Goal: Task Accomplishment & Management: Use online tool/utility

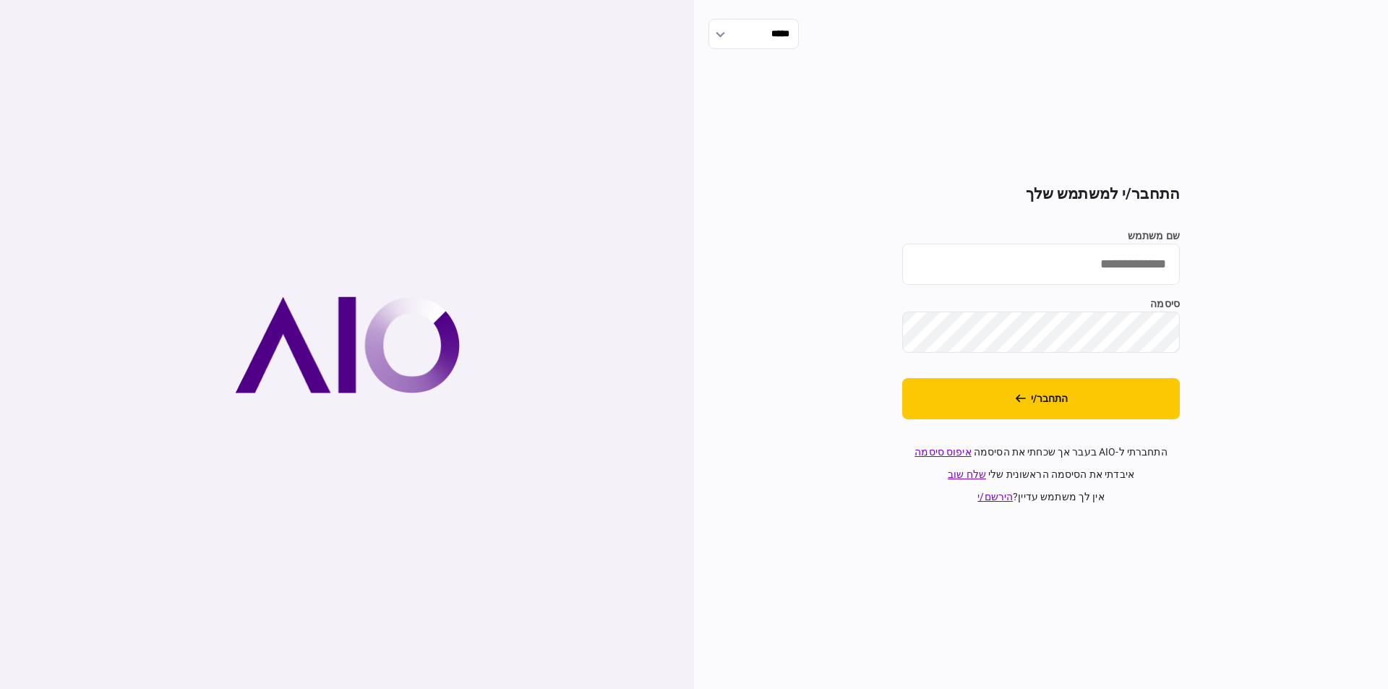
click at [1344, 243] on div "***** התחבר/י למשתמש שלך שם משתמש סיסמה התחבר/י התחברתי ל-AIO בעבר אך שכחתי את …" at bounding box center [1041, 344] width 694 height 689
click at [1121, 255] on input "שם משתמש" at bounding box center [1041, 264] width 278 height 41
type input "*********"
click at [1039, 388] on button "התחבר/י" at bounding box center [1041, 398] width 278 height 41
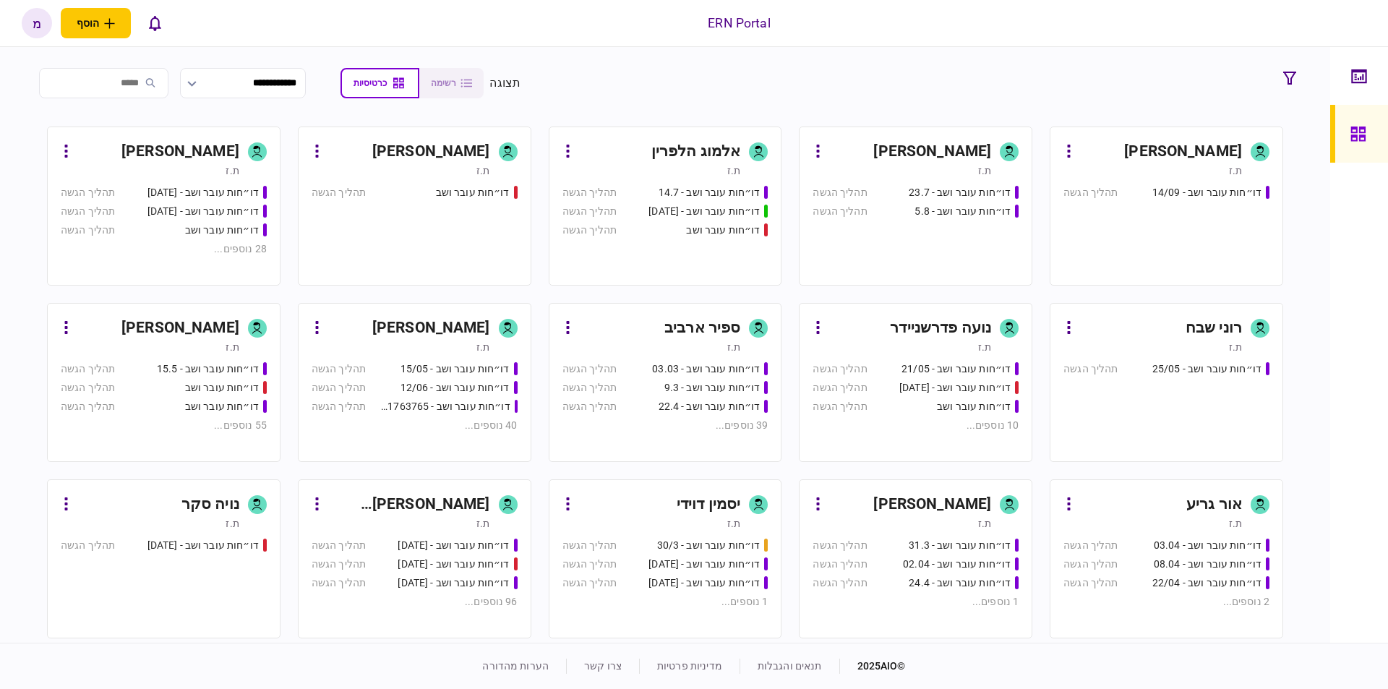
click at [963, 142] on div "[PERSON_NAME]" at bounding box center [932, 151] width 118 height 23
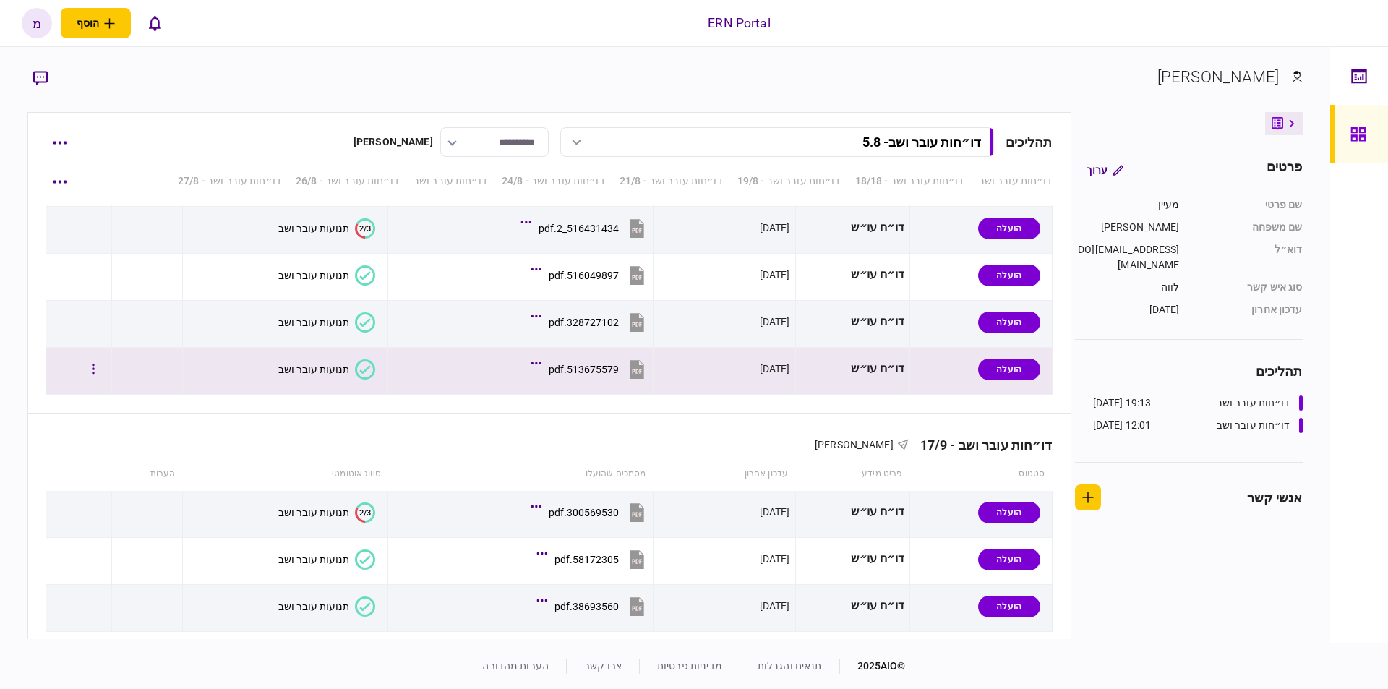
scroll to position [2954, 0]
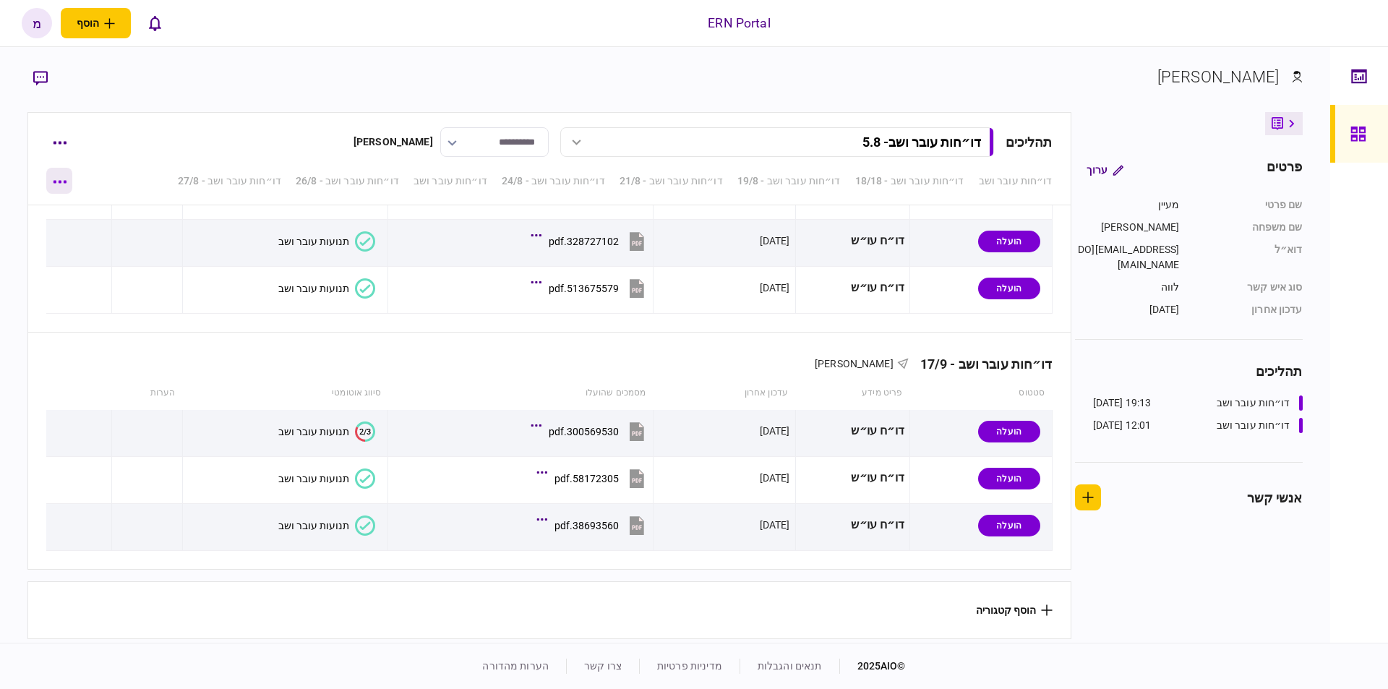
click at [58, 180] on icon "button" at bounding box center [60, 182] width 14 height 4
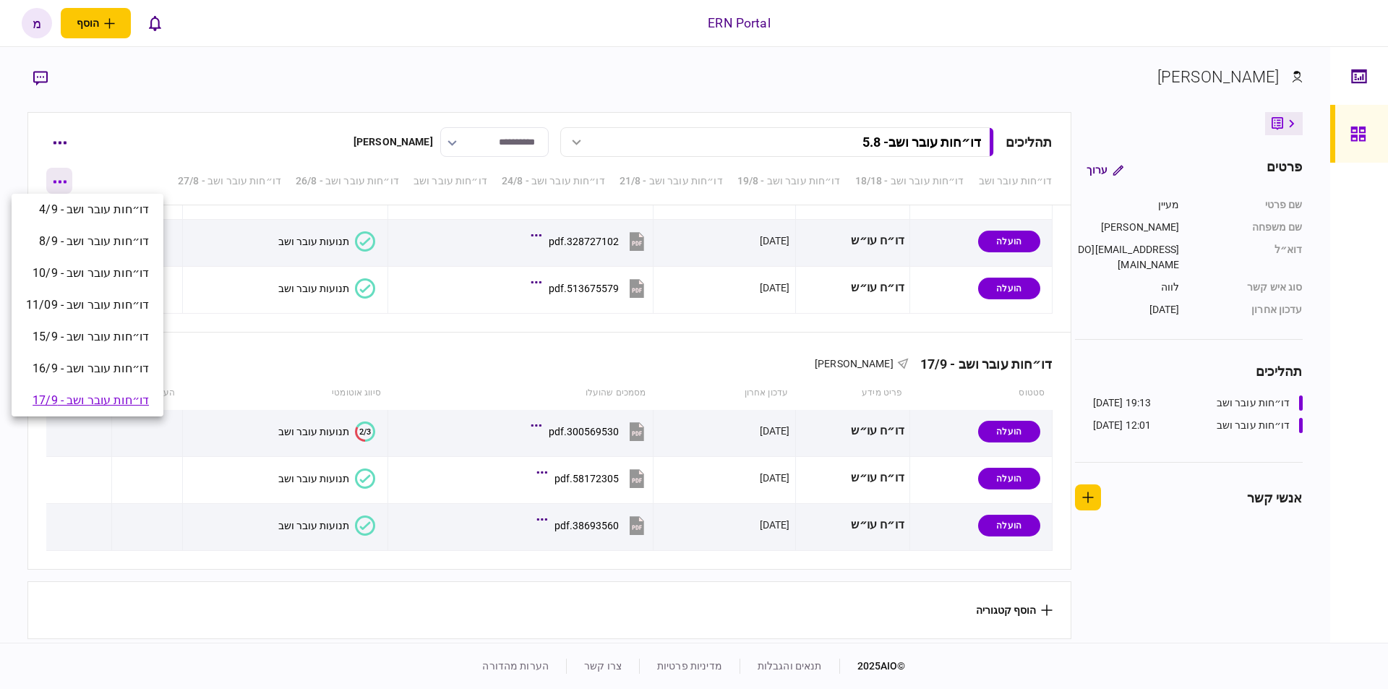
click at [58, 180] on div at bounding box center [694, 344] width 1388 height 689
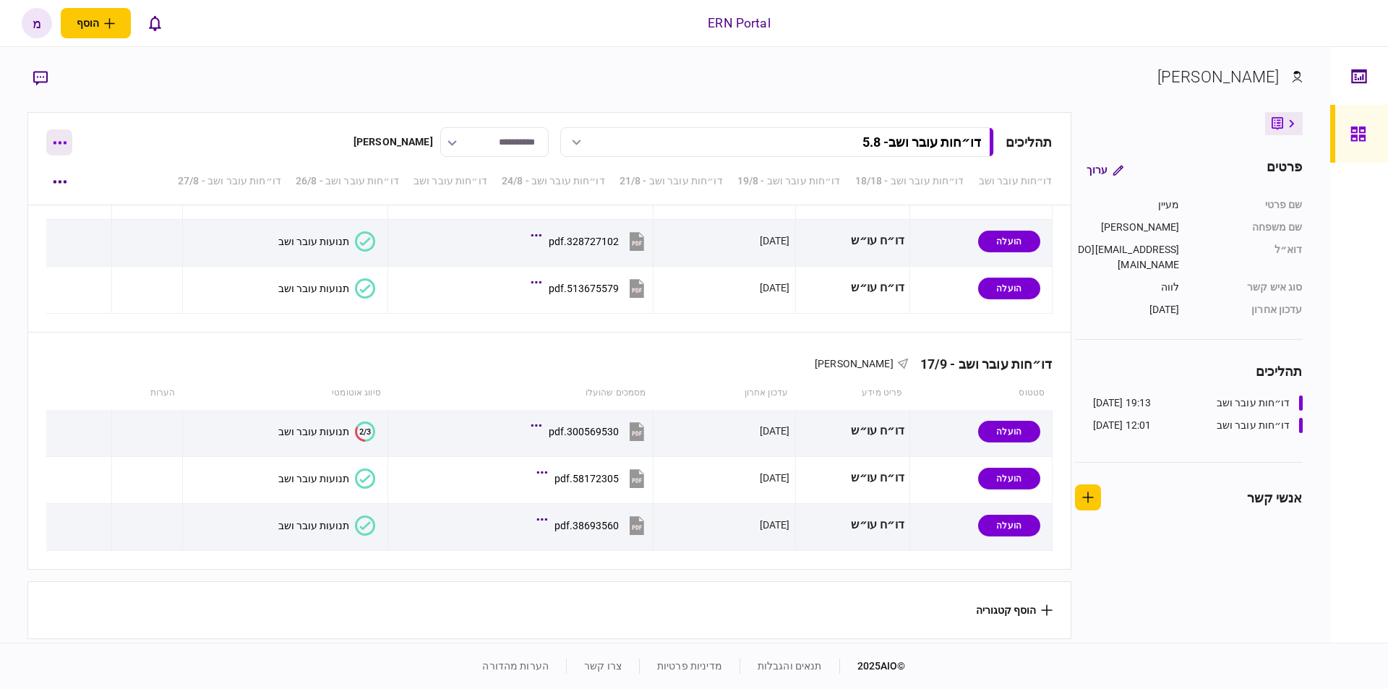
click at [56, 134] on button "button" at bounding box center [59, 142] width 26 height 26
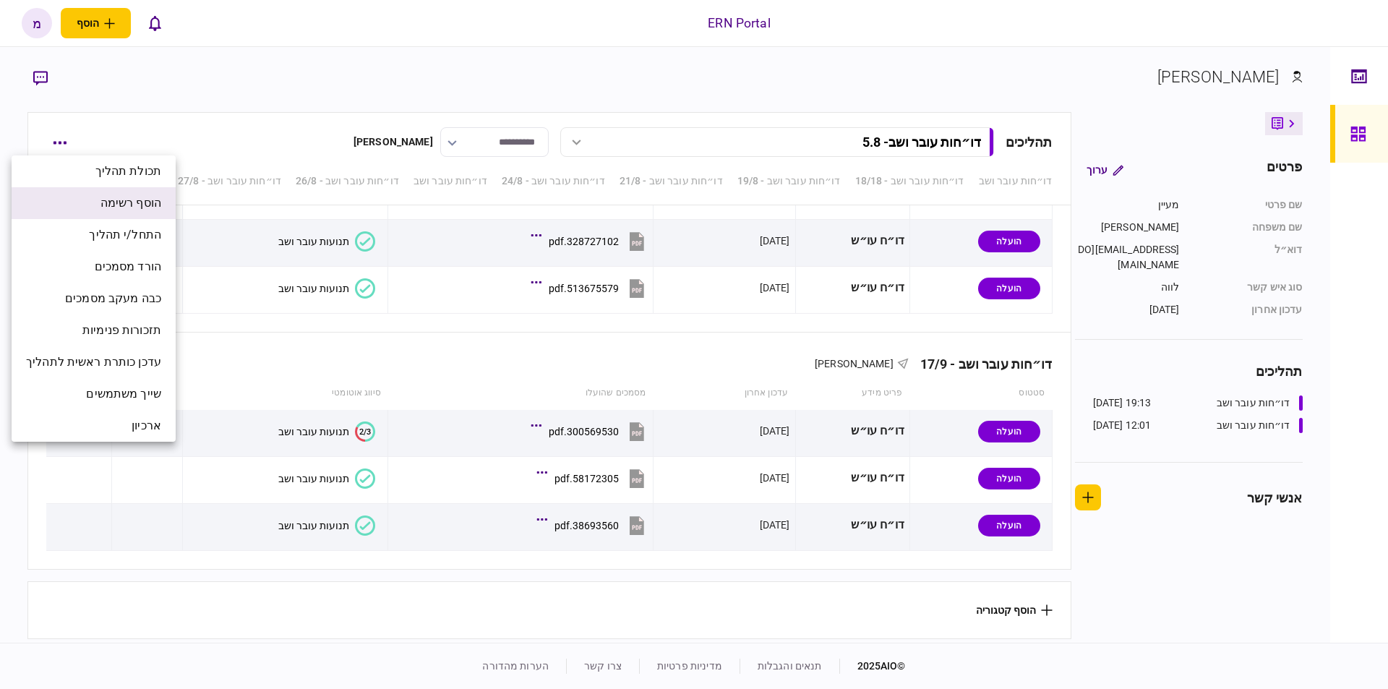
click at [104, 201] on span "הוסף רשימה" at bounding box center [131, 202] width 61 height 17
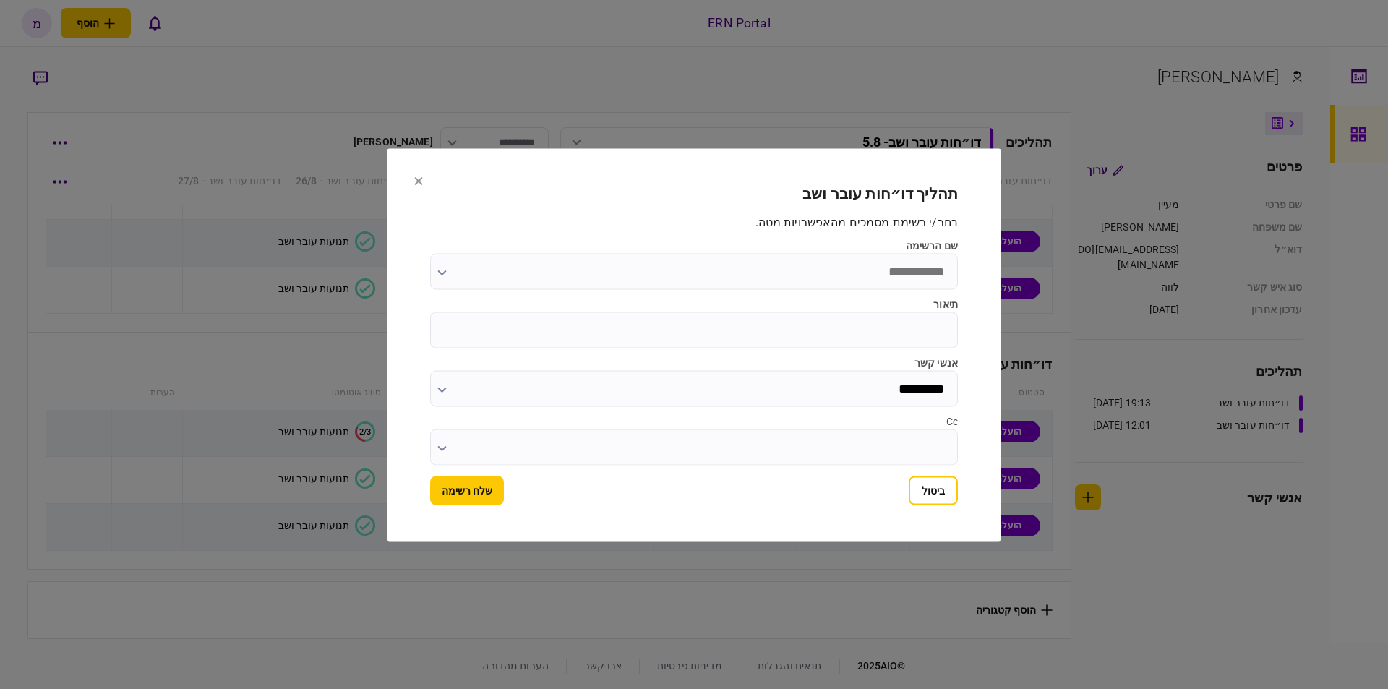
click at [646, 254] on input "שם הרשימה" at bounding box center [694, 271] width 528 height 36
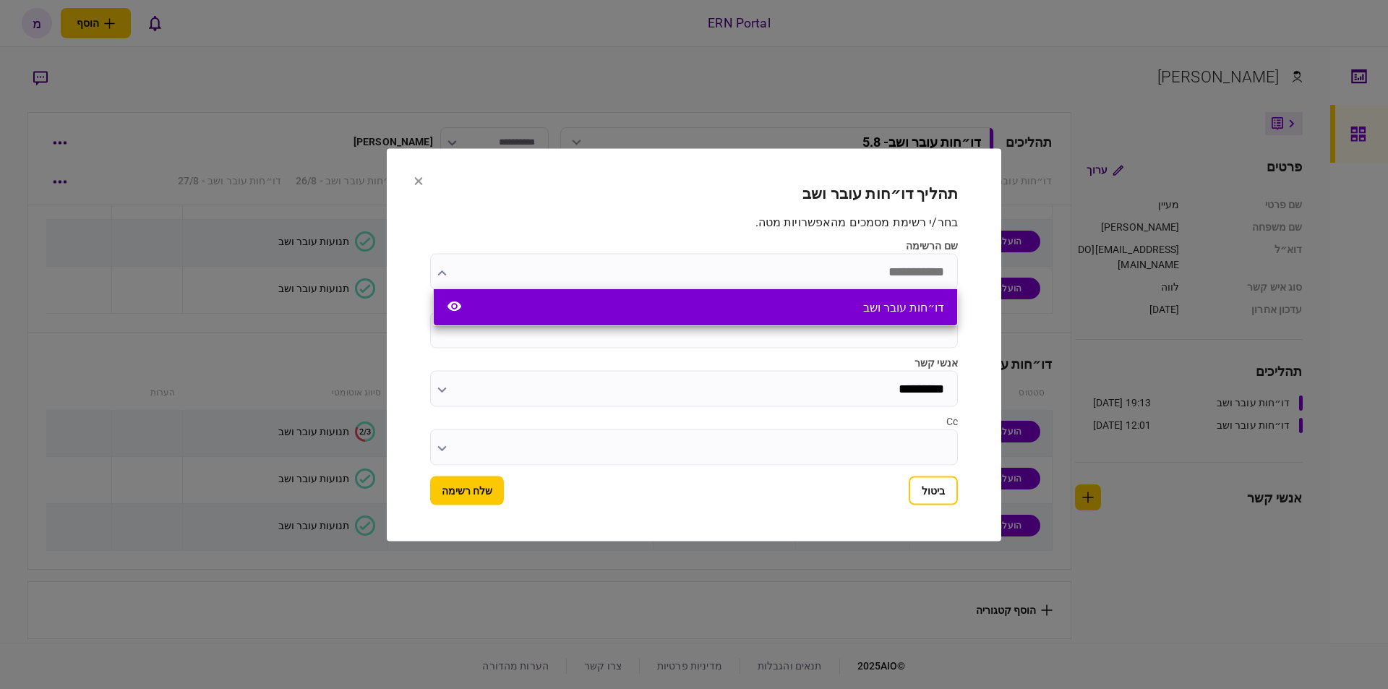
click at [800, 296] on div "דו״חות עובר ושב" at bounding box center [695, 307] width 523 height 36
type input "**********"
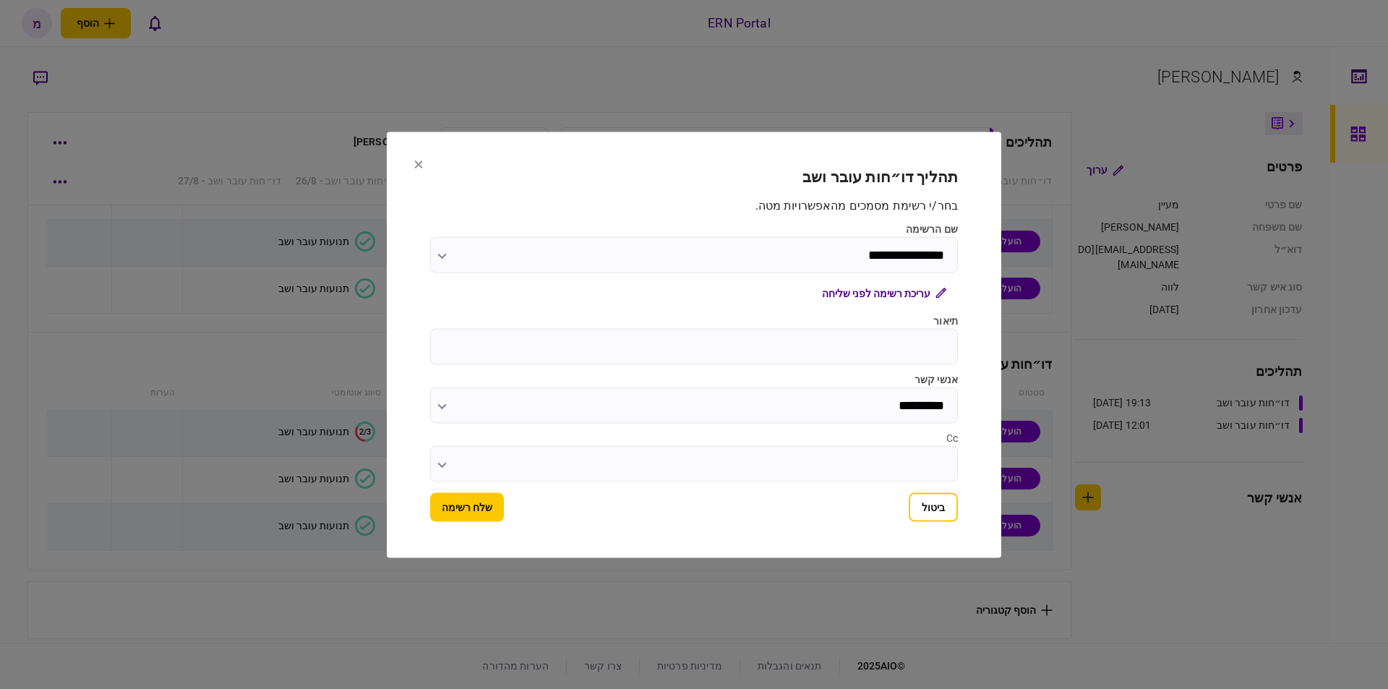
click at [799, 353] on input "תיאור" at bounding box center [694, 346] width 528 height 36
type input "****"
click at [444, 516] on button "שלח רשימה" at bounding box center [467, 506] width 74 height 29
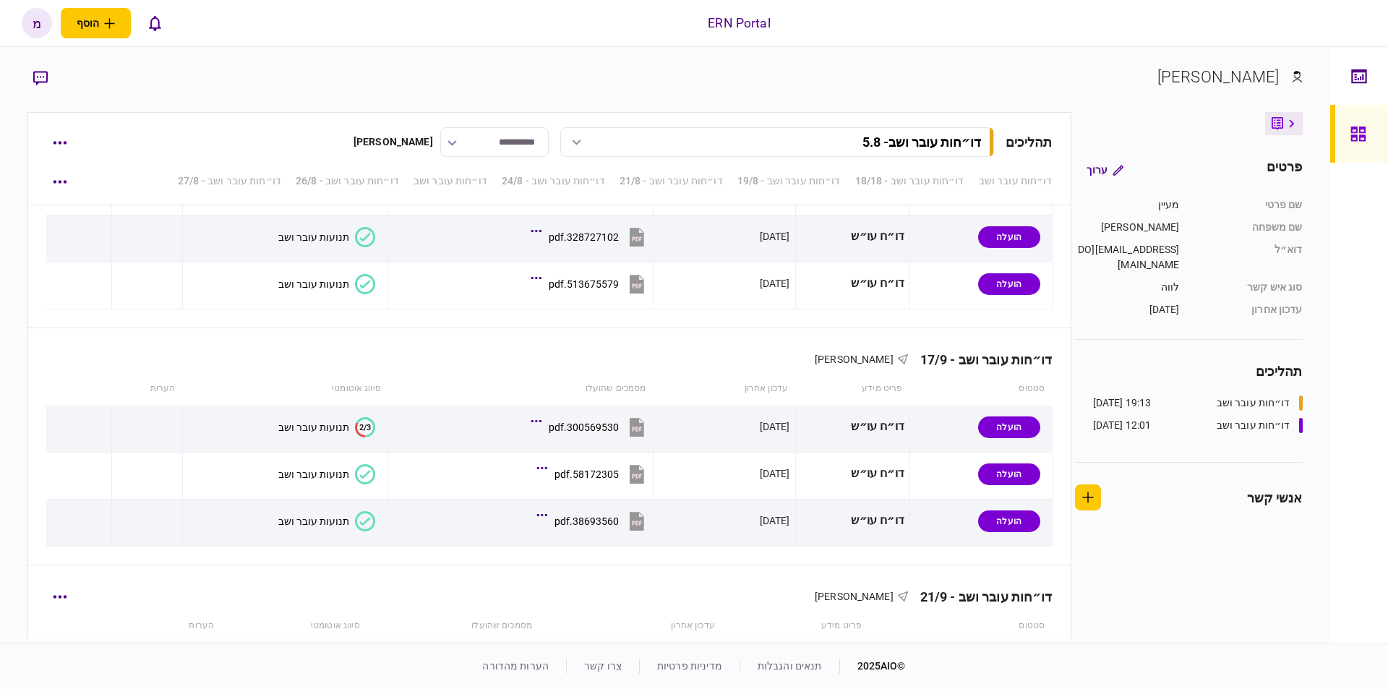
scroll to position [3096, 0]
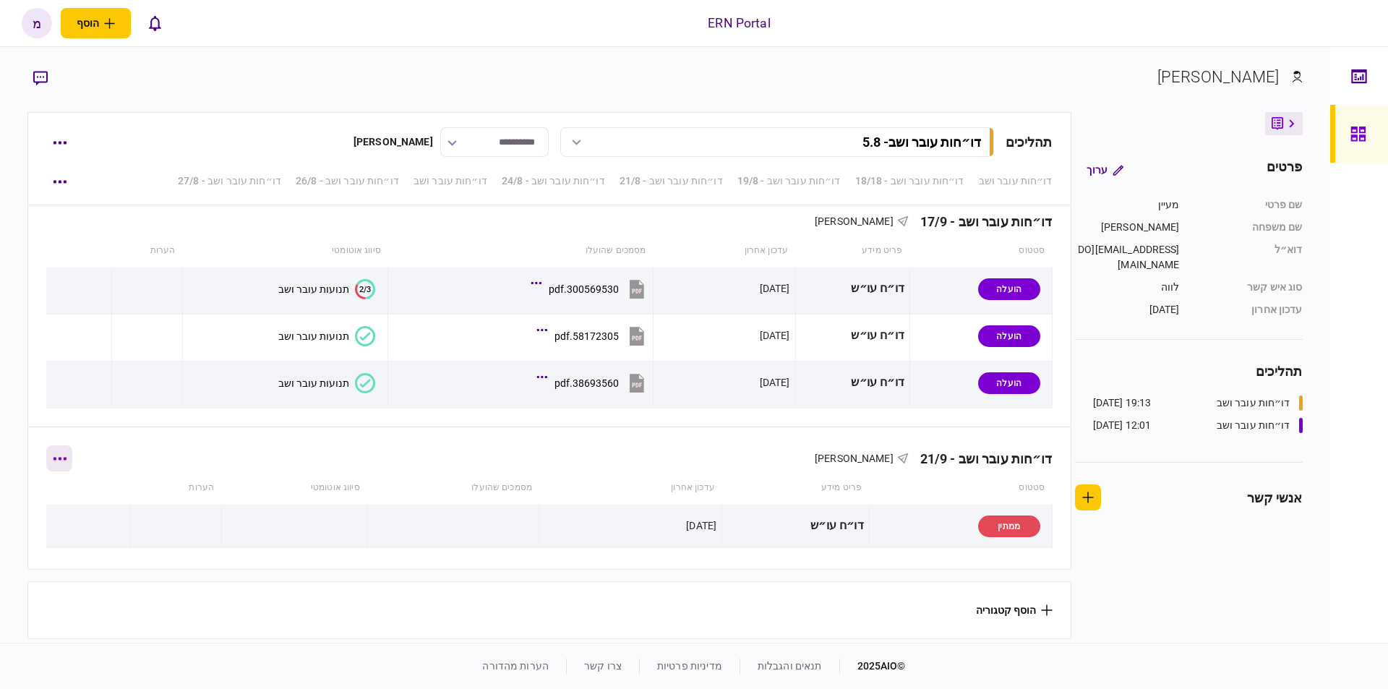
click at [61, 448] on button "button" at bounding box center [59, 458] width 26 height 26
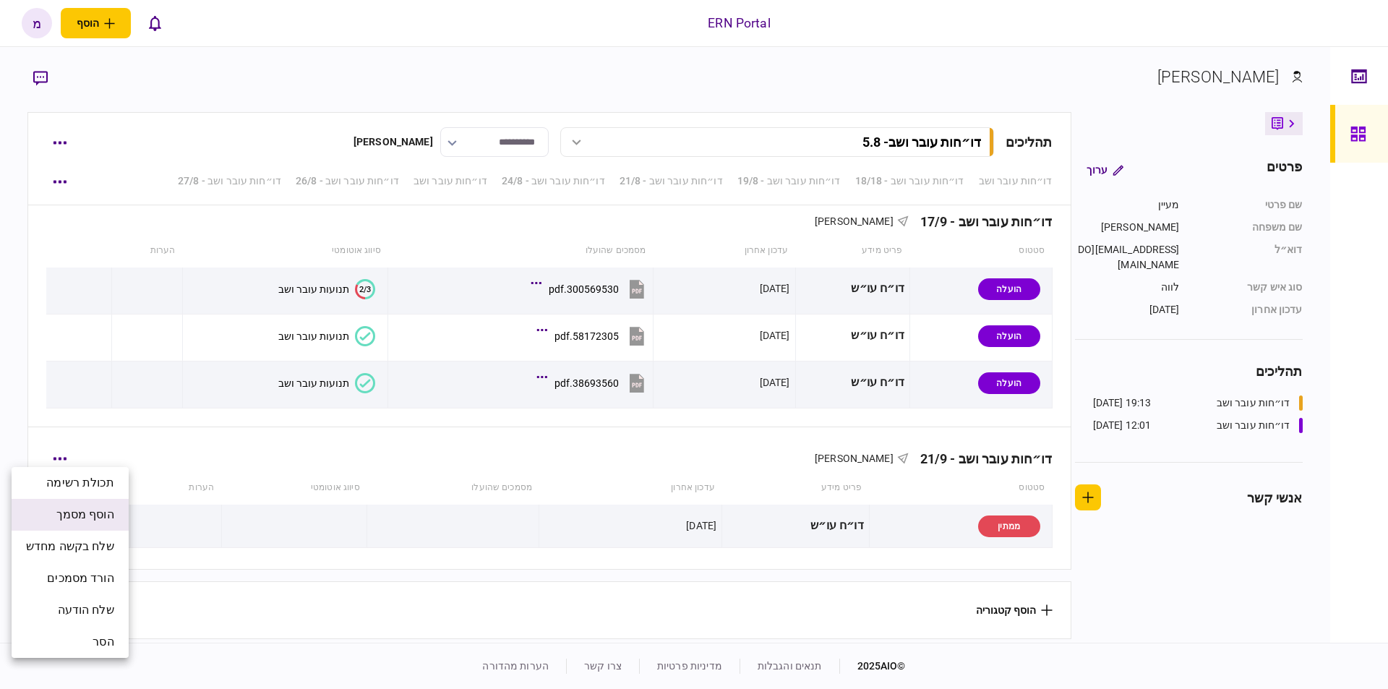
click at [82, 514] on span "הוסף מסמך" at bounding box center [85, 514] width 58 height 17
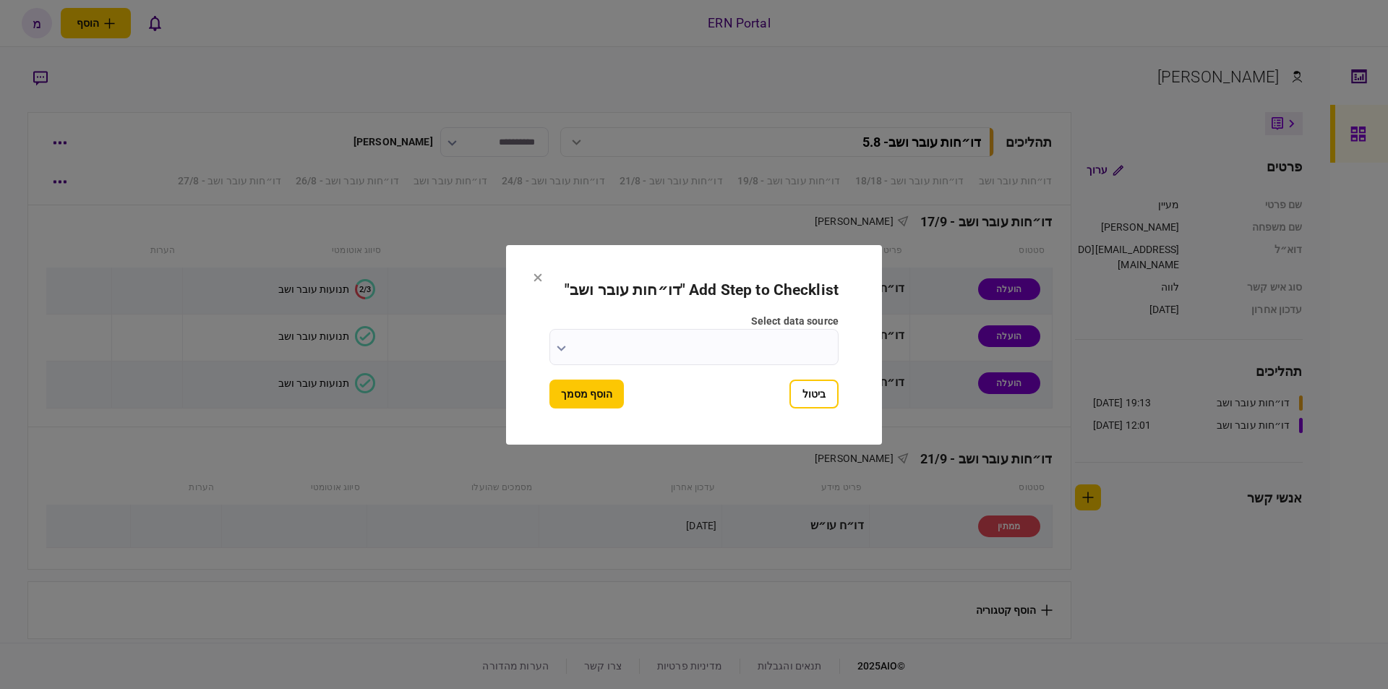
drag, startPoint x: 547, startPoint y: 349, endPoint x: 555, endPoint y: 354, distance: 9.4
click at [553, 354] on section "Add Step to Checklist " דו״חות עובר ושב " select data source ביטול הוסף מסמך" at bounding box center [694, 345] width 376 height 200
click at [556, 354] on input "select data source" at bounding box center [694, 347] width 289 height 36
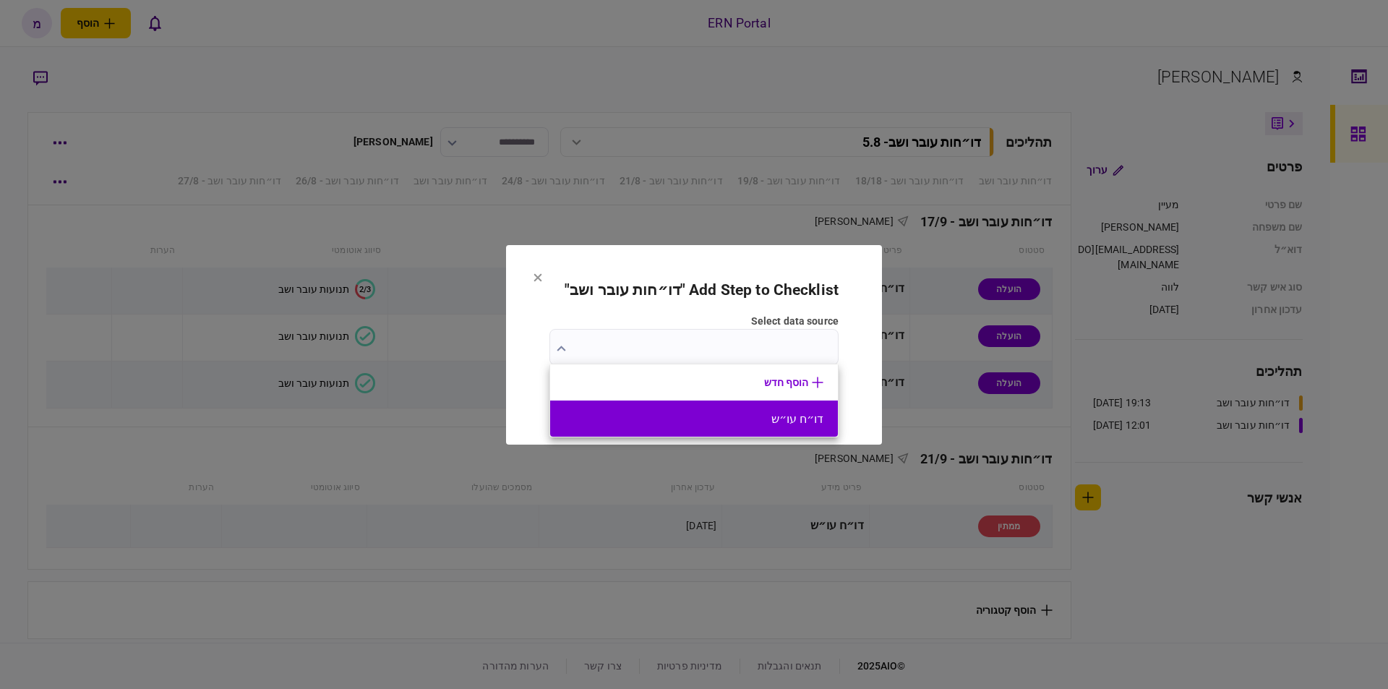
click at [688, 412] on button "דו״ח עו״ש" at bounding box center [694, 419] width 259 height 14
type input "*********"
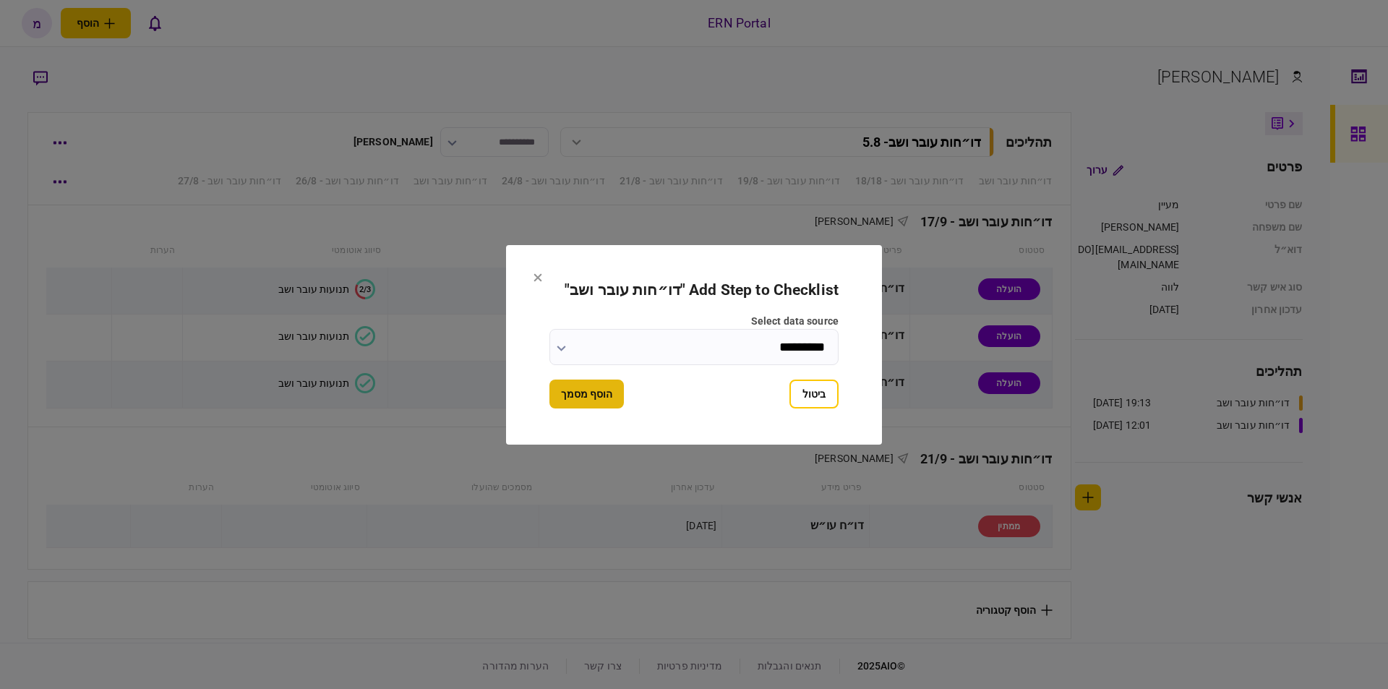
click at [606, 393] on button "הוסף מסמך" at bounding box center [587, 394] width 74 height 29
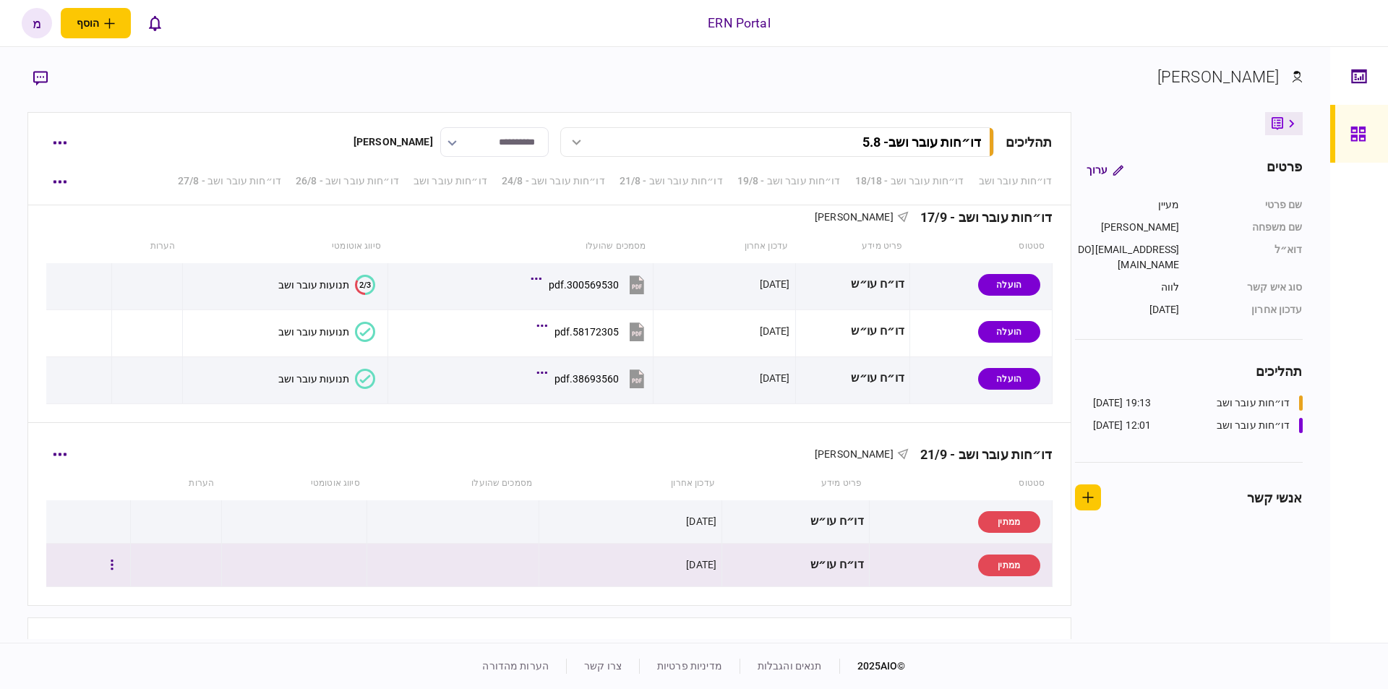
scroll to position [3137, 0]
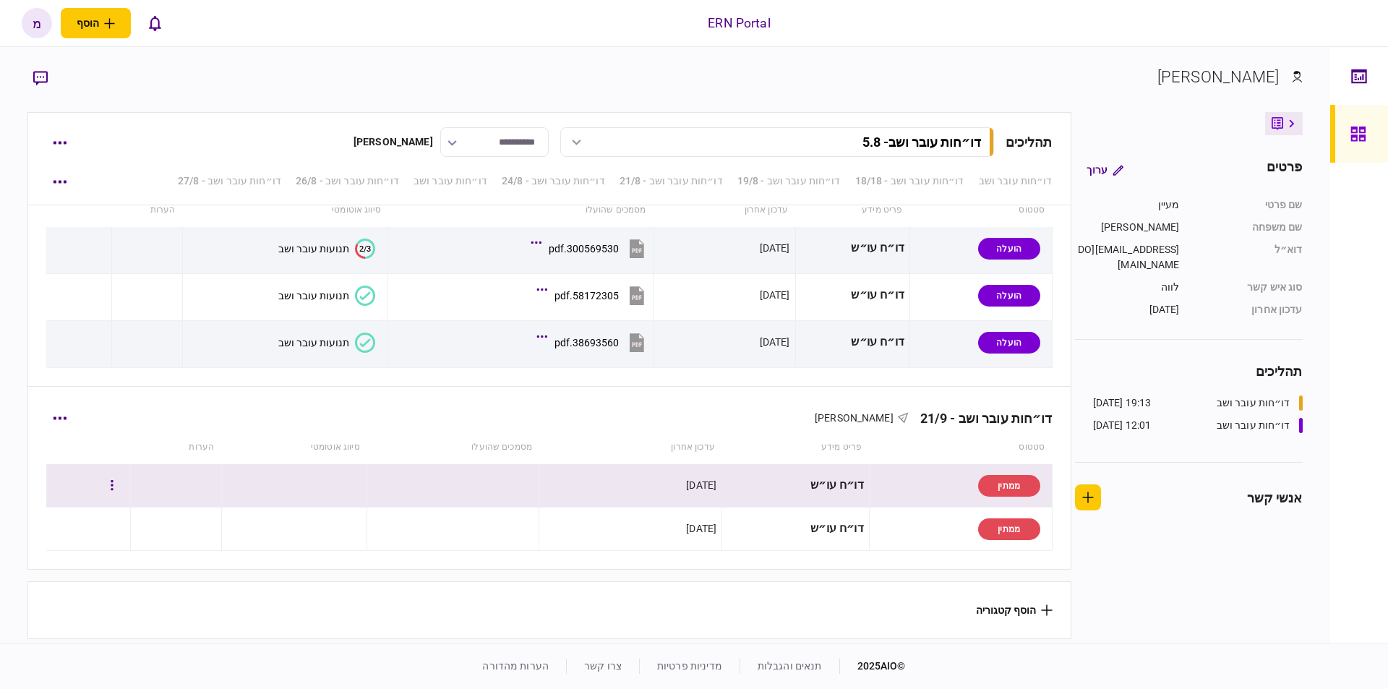
click at [110, 479] on div at bounding box center [88, 485] width 74 height 33
click at [119, 481] on button "button" at bounding box center [112, 486] width 26 height 26
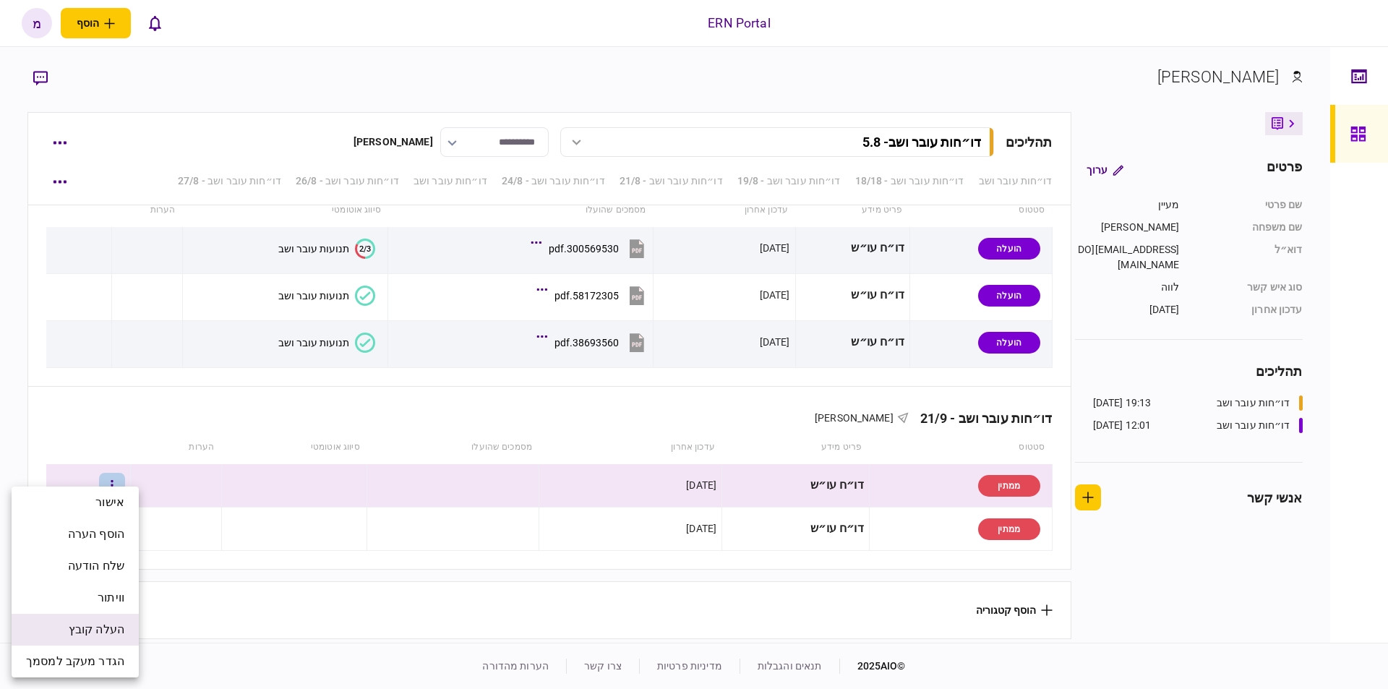
click at [93, 629] on span "העלה קובץ" at bounding box center [97, 629] width 56 height 17
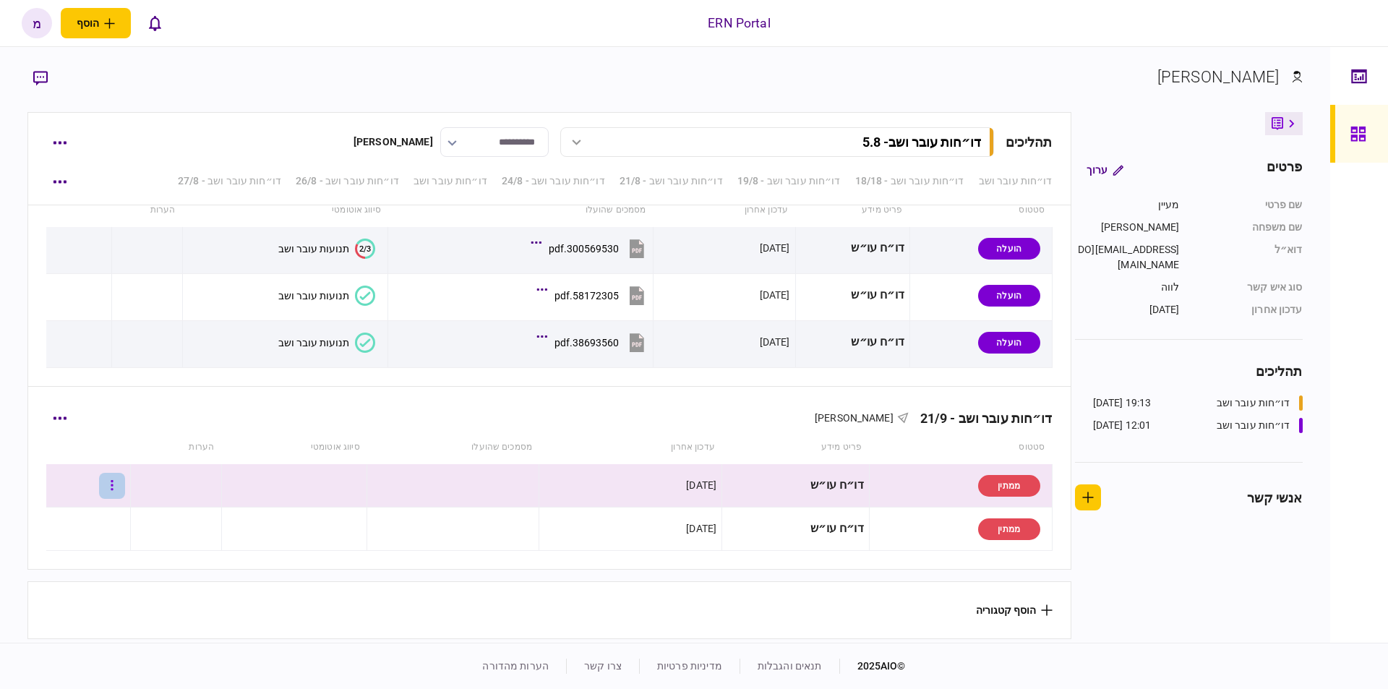
click at [121, 480] on button "button" at bounding box center [112, 486] width 26 height 26
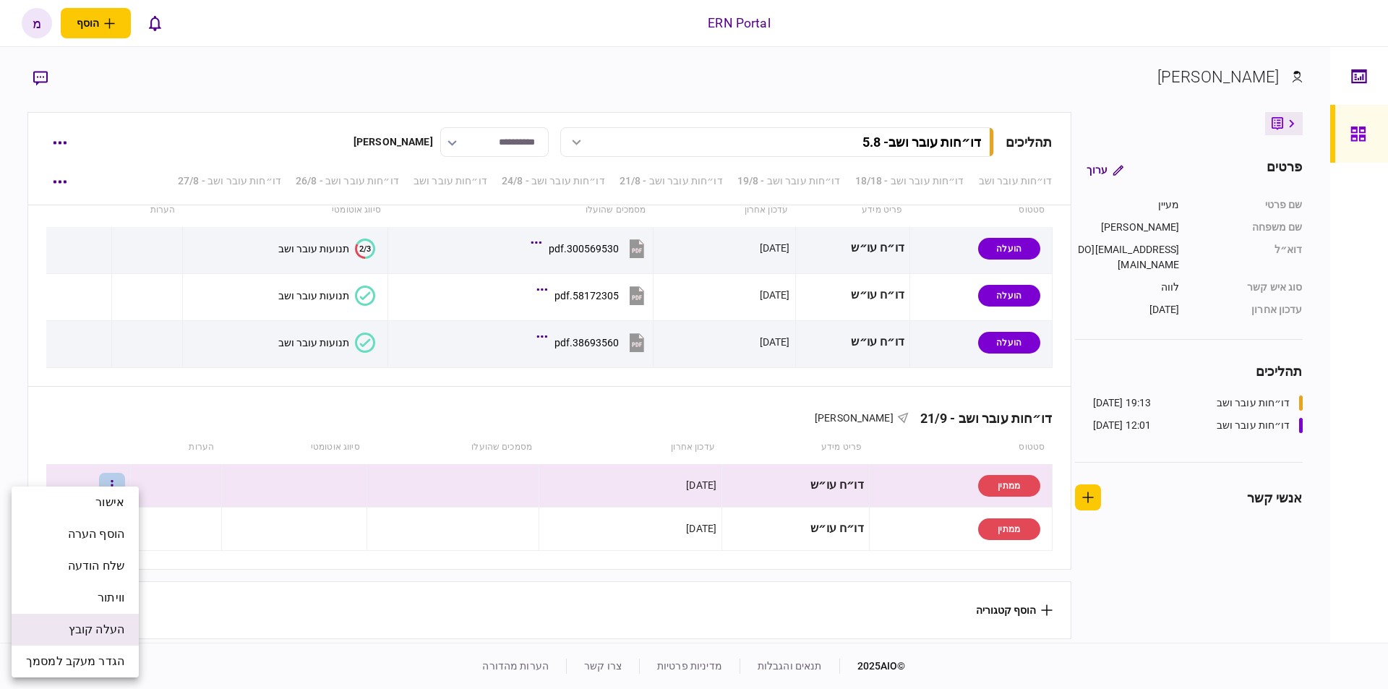
click at [107, 618] on li "העלה קובץ" at bounding box center [75, 630] width 127 height 32
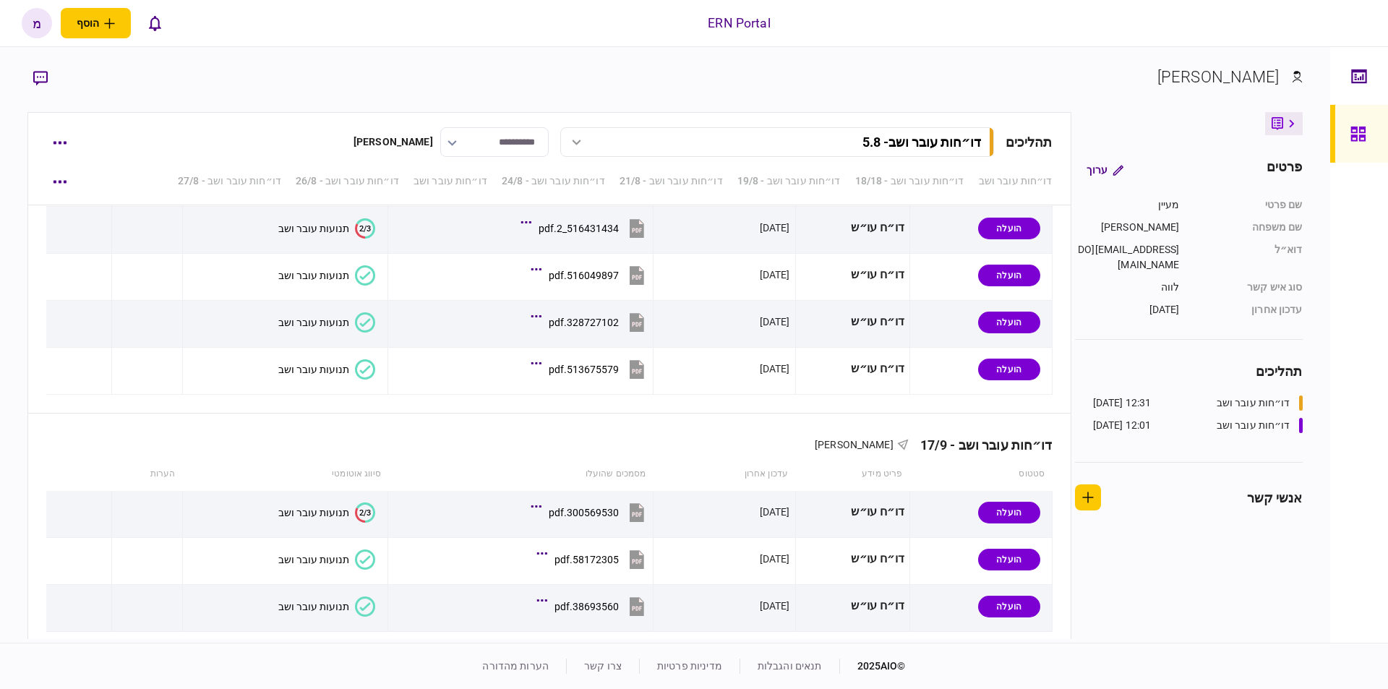
scroll to position [3140, 0]
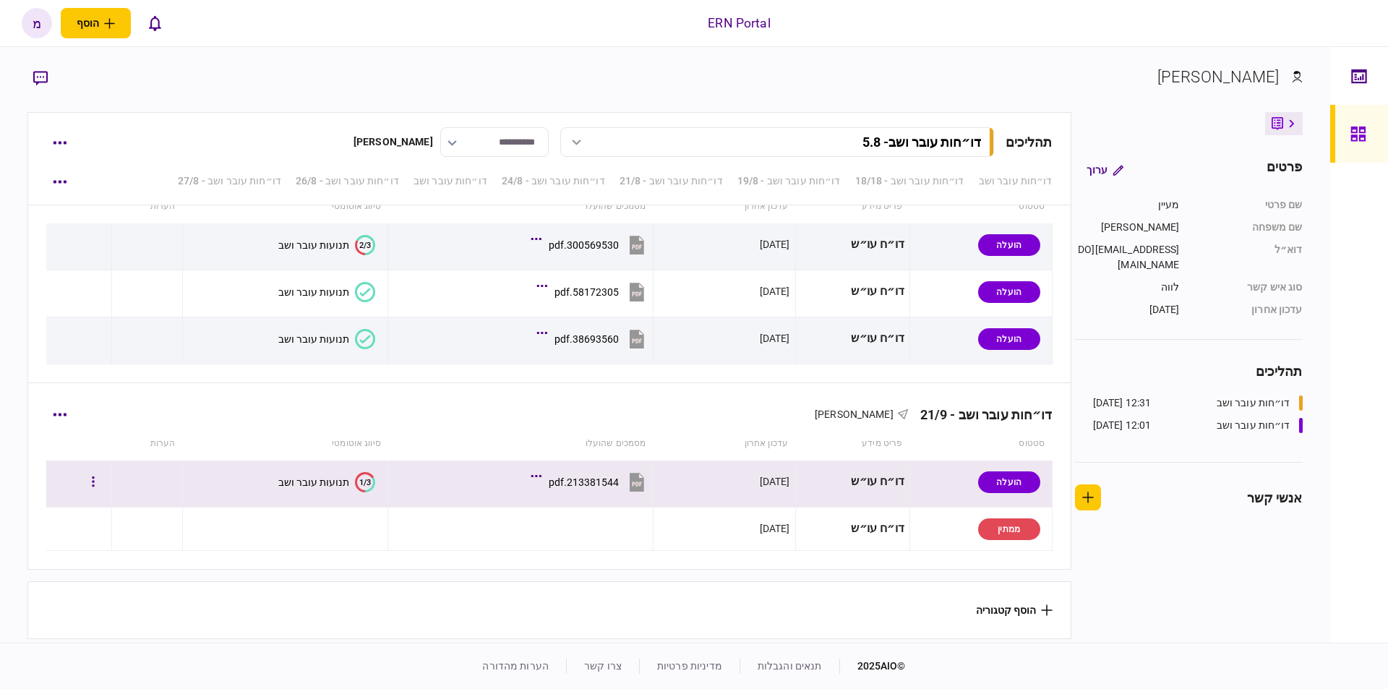
click at [369, 476] on icon "1/3" at bounding box center [365, 482] width 20 height 20
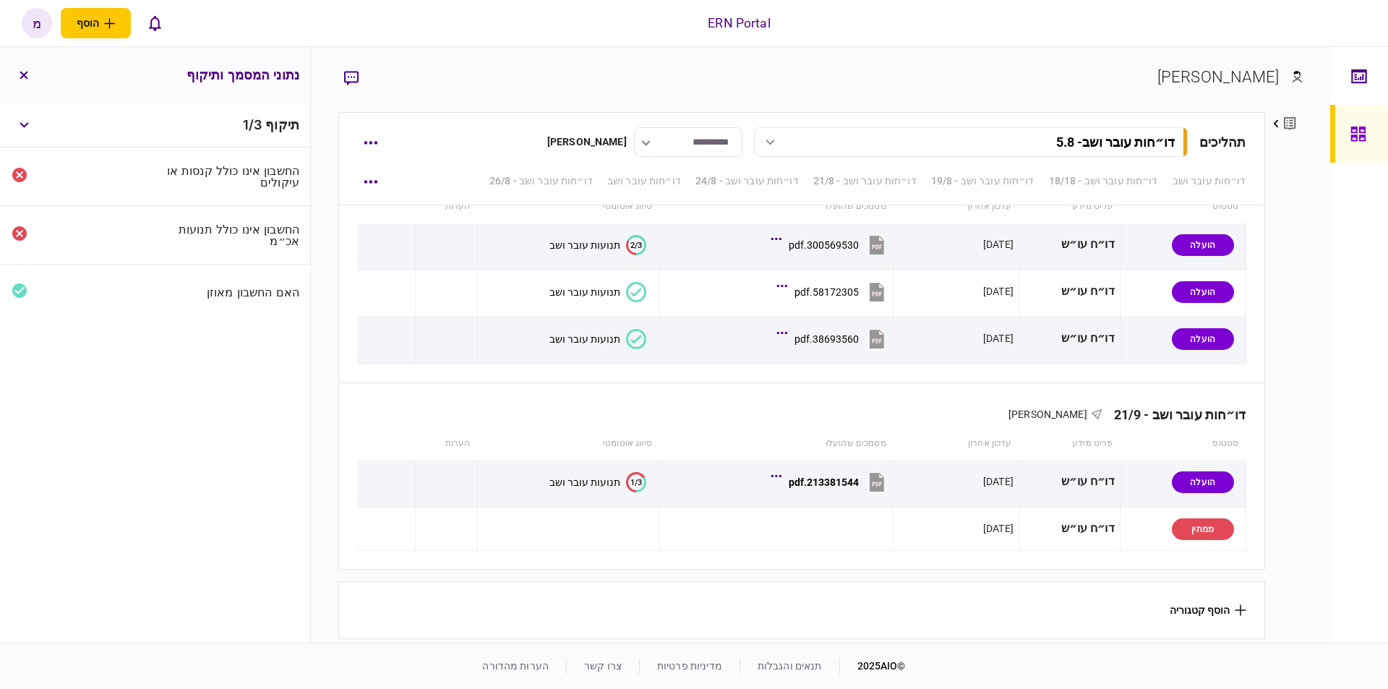
click at [142, 295] on div "האם החשבון מאוזן" at bounding box center [155, 292] width 310 height 55
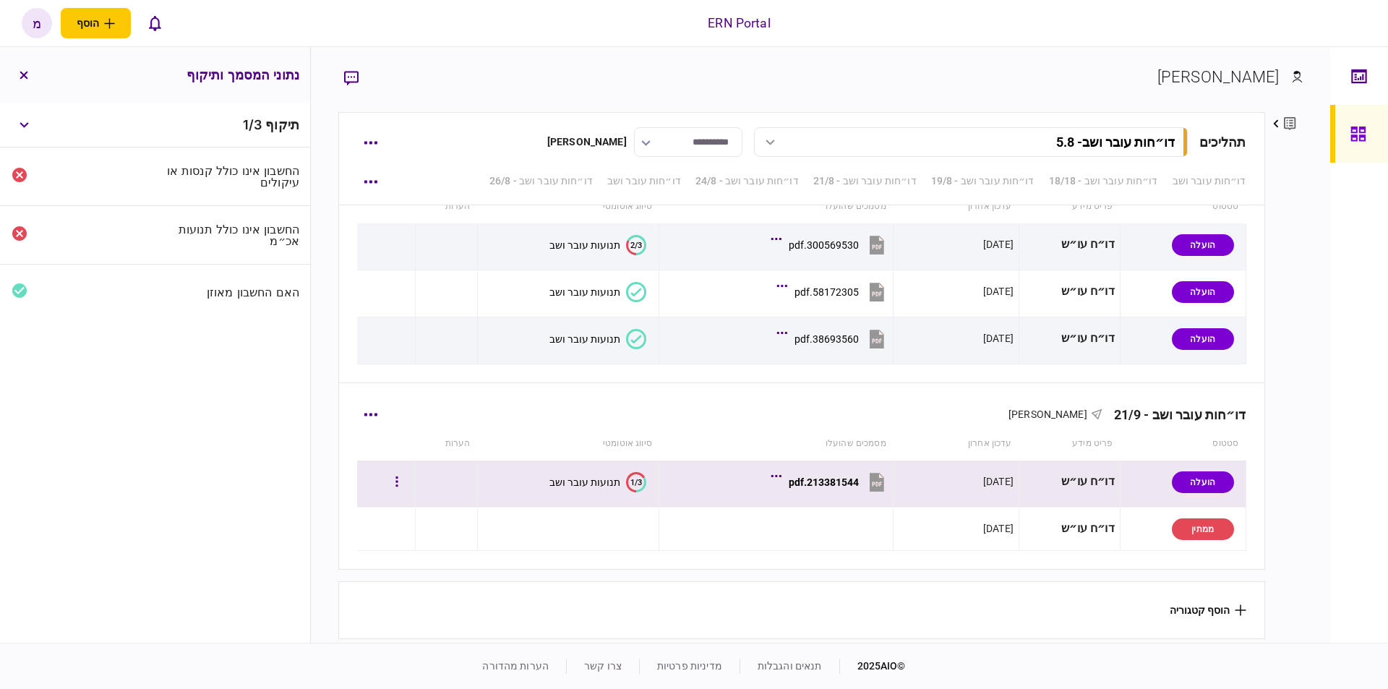
click at [610, 466] on section "1/3 תנועות עובר ושב" at bounding box center [564, 482] width 163 height 33
click at [633, 479] on text "1/3" at bounding box center [636, 481] width 12 height 9
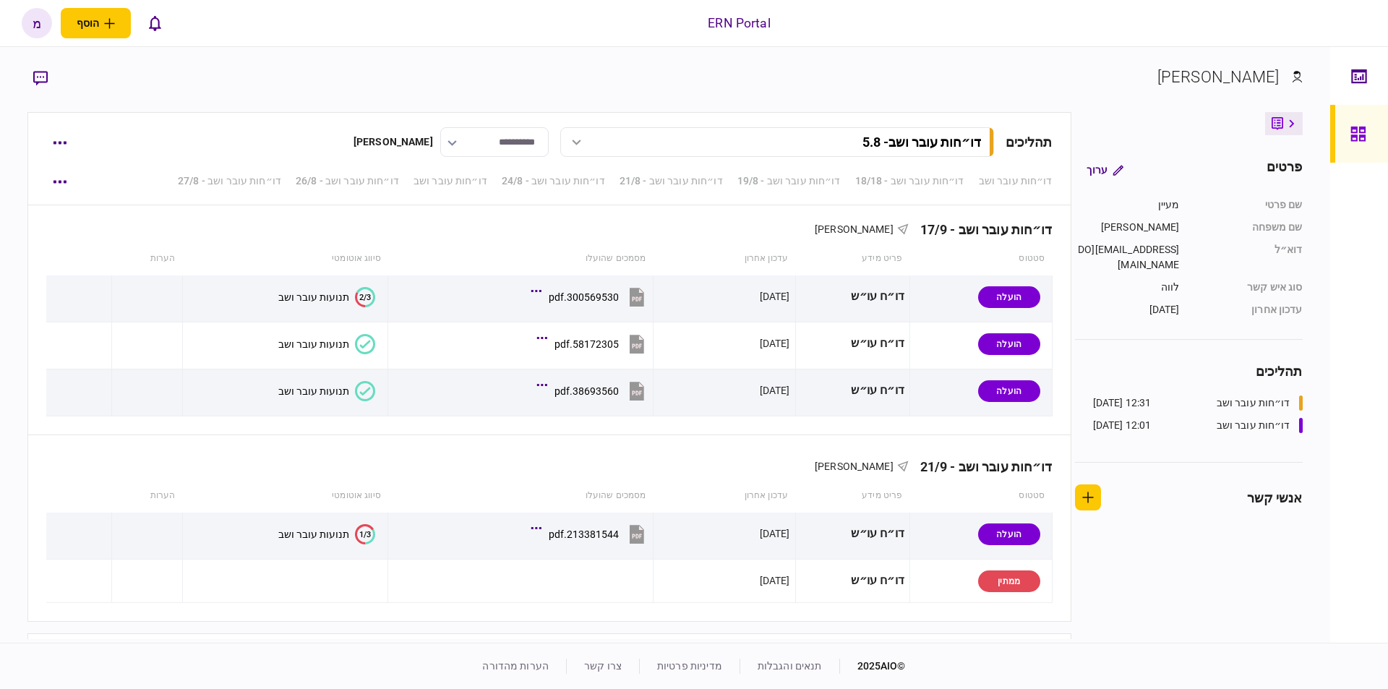
scroll to position [3140, 0]
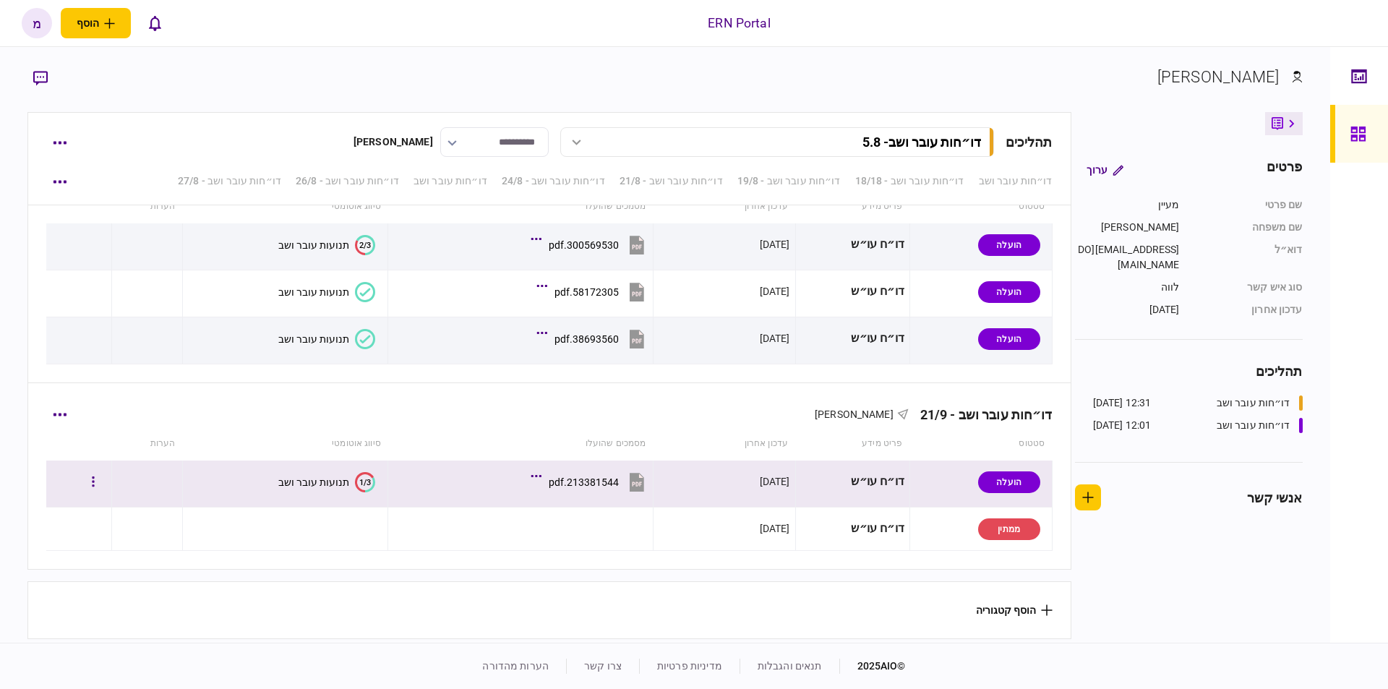
click at [356, 482] on icon "1/3" at bounding box center [365, 482] width 20 height 20
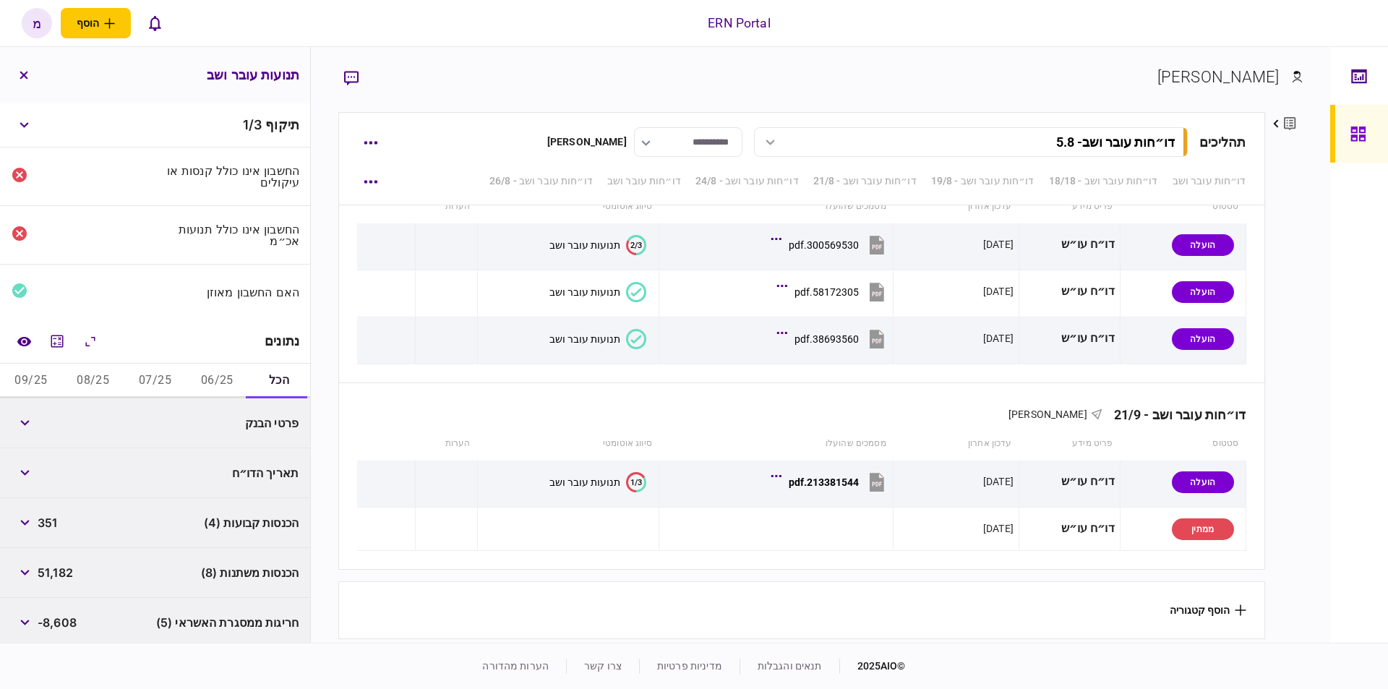
click at [214, 377] on button "06/25" at bounding box center [217, 381] width 62 height 35
click at [55, 335] on icon "מחשבון" at bounding box center [57, 341] width 12 height 12
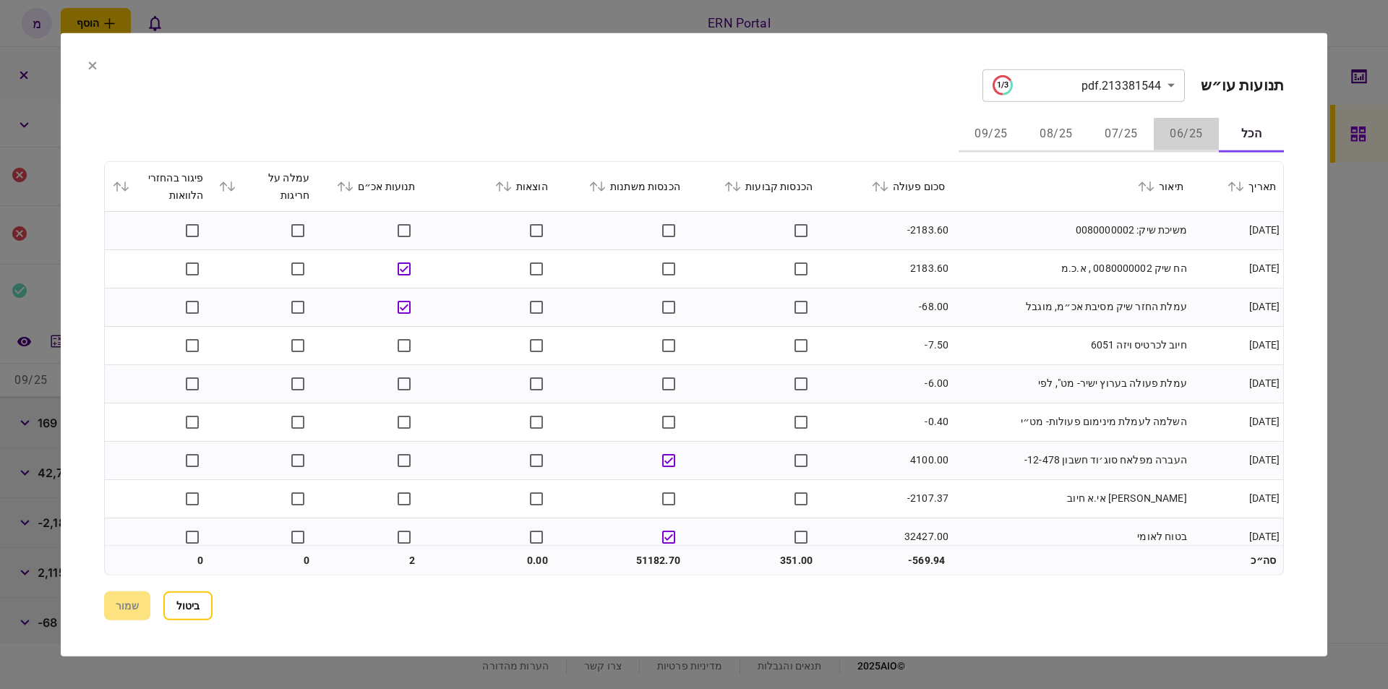
click at [1201, 127] on button "06/25" at bounding box center [1186, 134] width 65 height 35
click at [788, 101] on section "**********" at bounding box center [694, 85] width 1180 height 33
click at [883, 244] on td "-2183.60" at bounding box center [886, 230] width 132 height 38
click at [1062, 264] on td "הח שיק 0080000002 , א.כ.מ" at bounding box center [1071, 268] width 239 height 38
click at [1003, 292] on td "עמלת החזר שיק מסיבת אכ״מ, מוגבל" at bounding box center [1071, 307] width 239 height 38
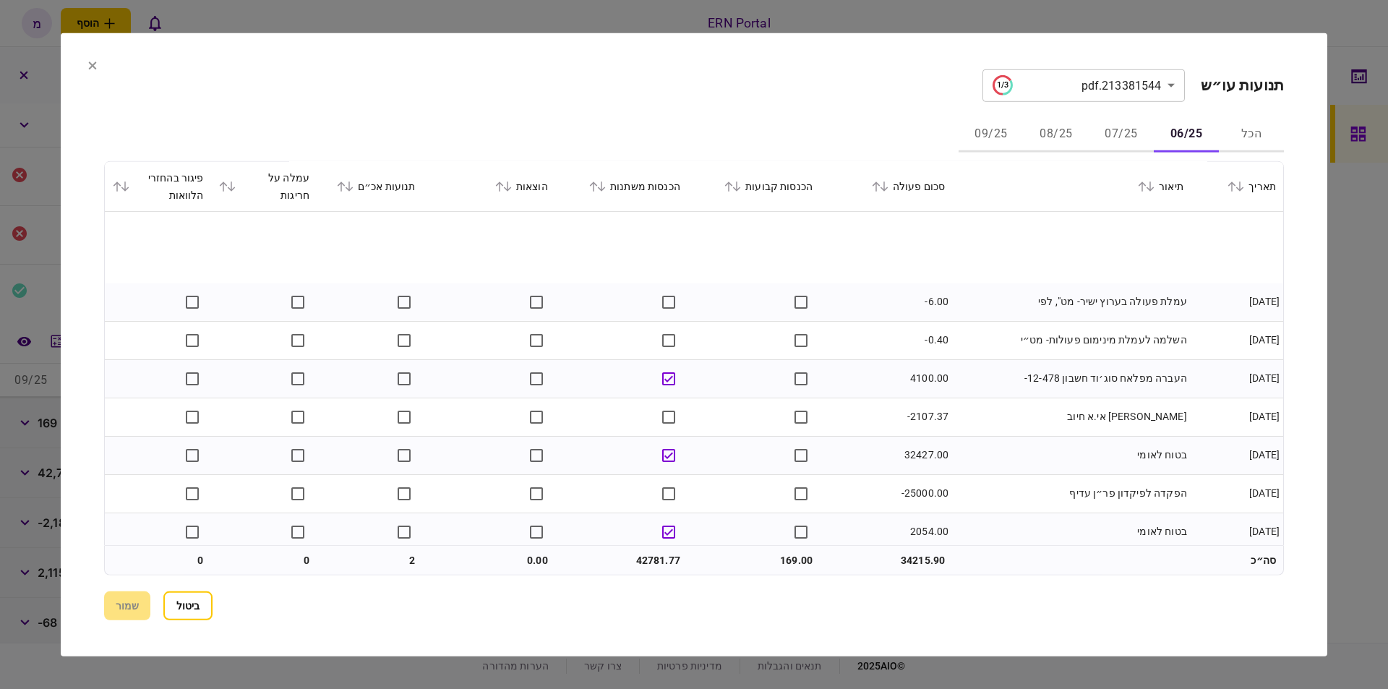
scroll to position [164, 0]
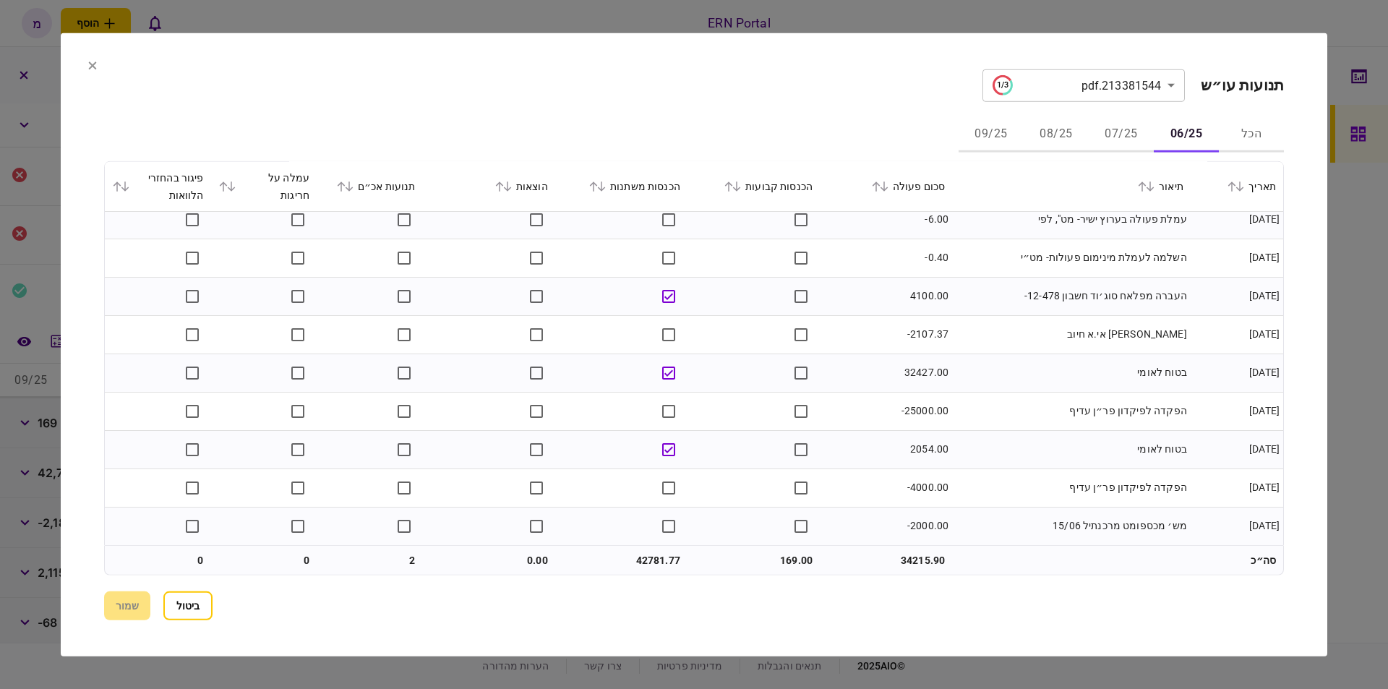
click at [905, 373] on td "32427.00" at bounding box center [886, 373] width 132 height 38
copy td "32427.00"
click at [717, 333] on td at bounding box center [754, 334] width 132 height 38
click at [941, 372] on td "32427.00" at bounding box center [886, 373] width 132 height 38
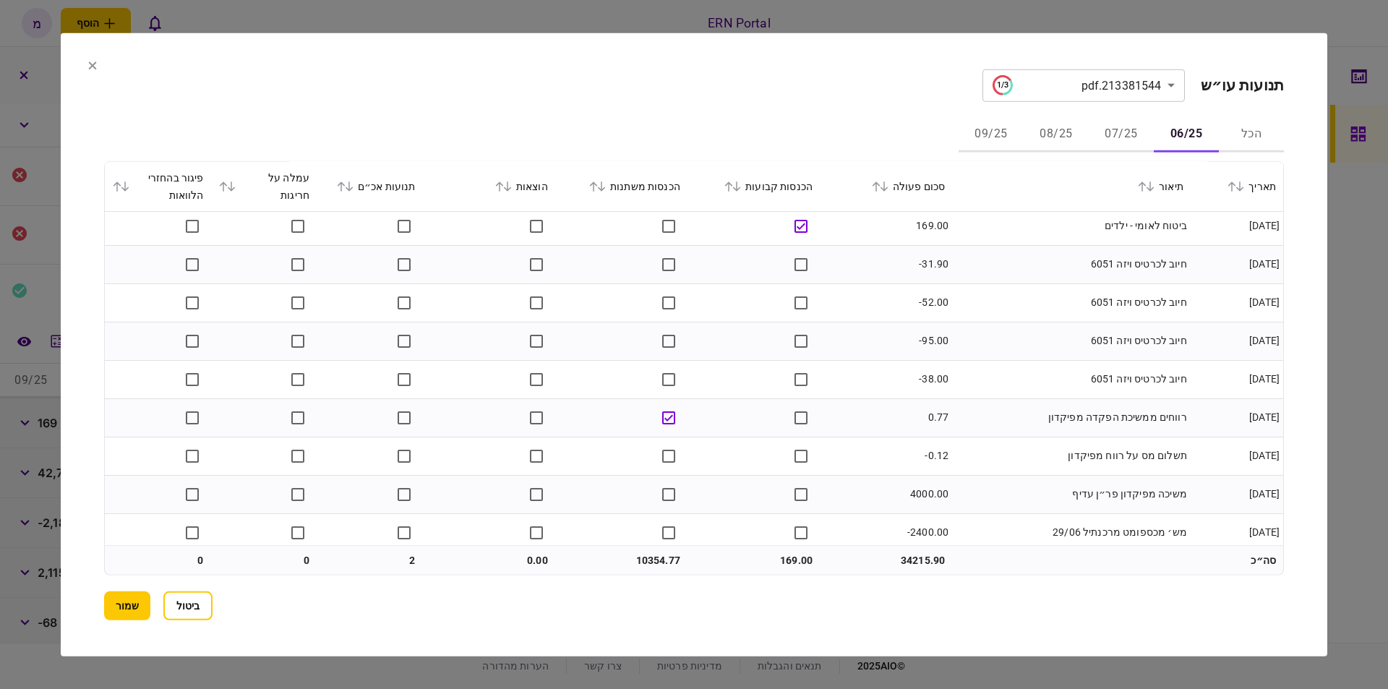
scroll to position [737, 0]
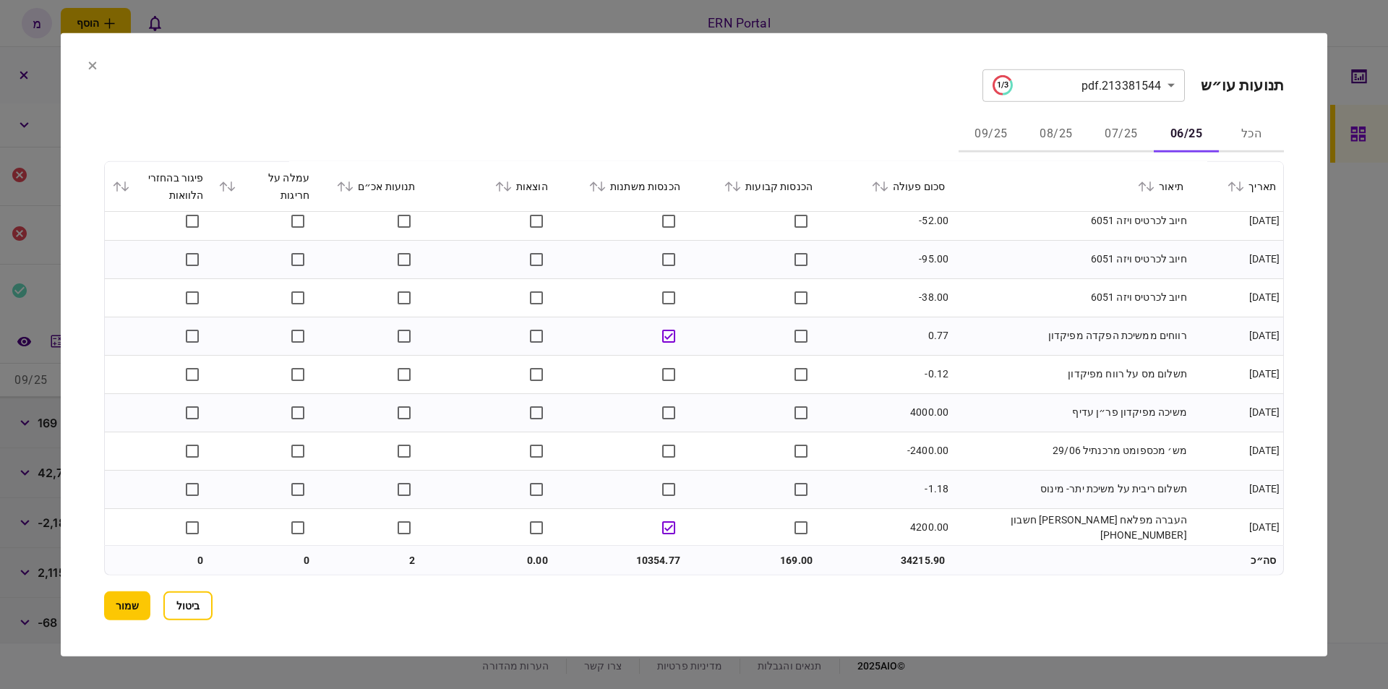
click at [727, 358] on td at bounding box center [754, 374] width 132 height 38
click at [651, 559] on td "10354.77" at bounding box center [621, 560] width 132 height 29
copy td "10354.77"
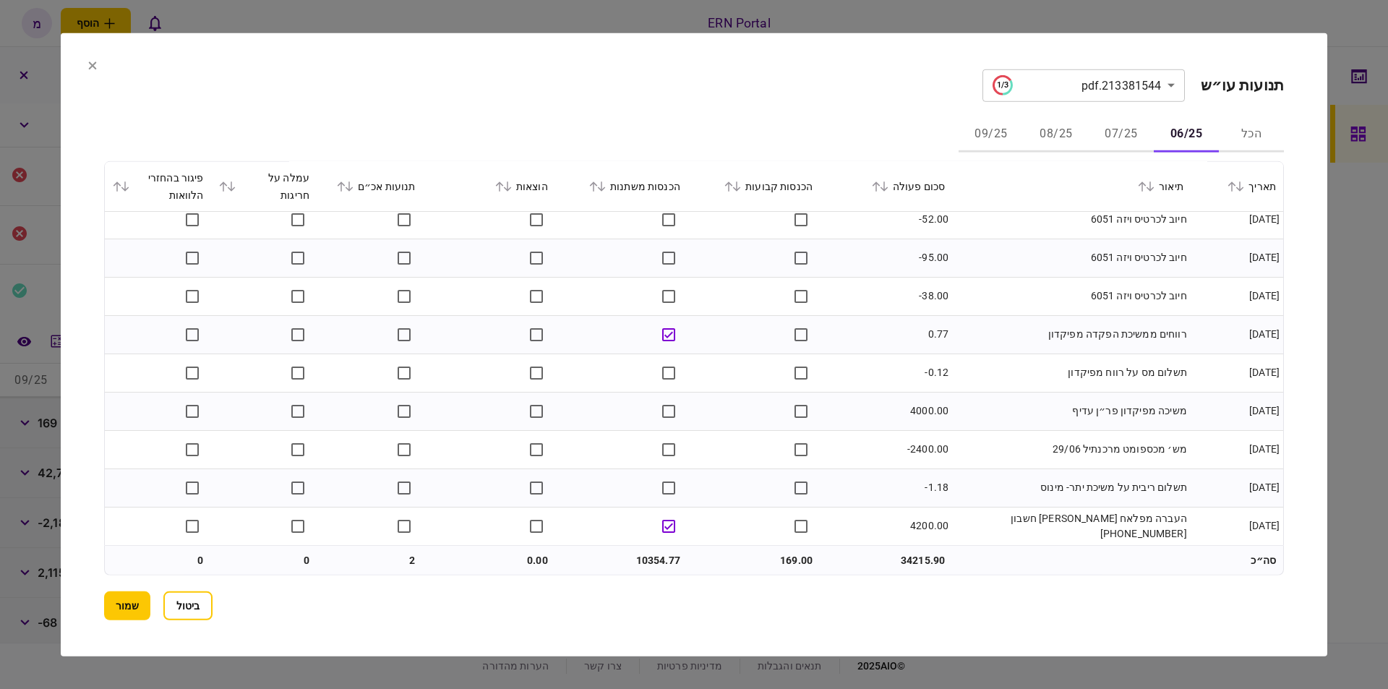
drag, startPoint x: 815, startPoint y: 539, endPoint x: 785, endPoint y: 558, distance: 35.1
click at [813, 540] on td at bounding box center [754, 526] width 132 height 38
click at [792, 557] on td "169.00" at bounding box center [754, 560] width 132 height 29
copy td "169.00"
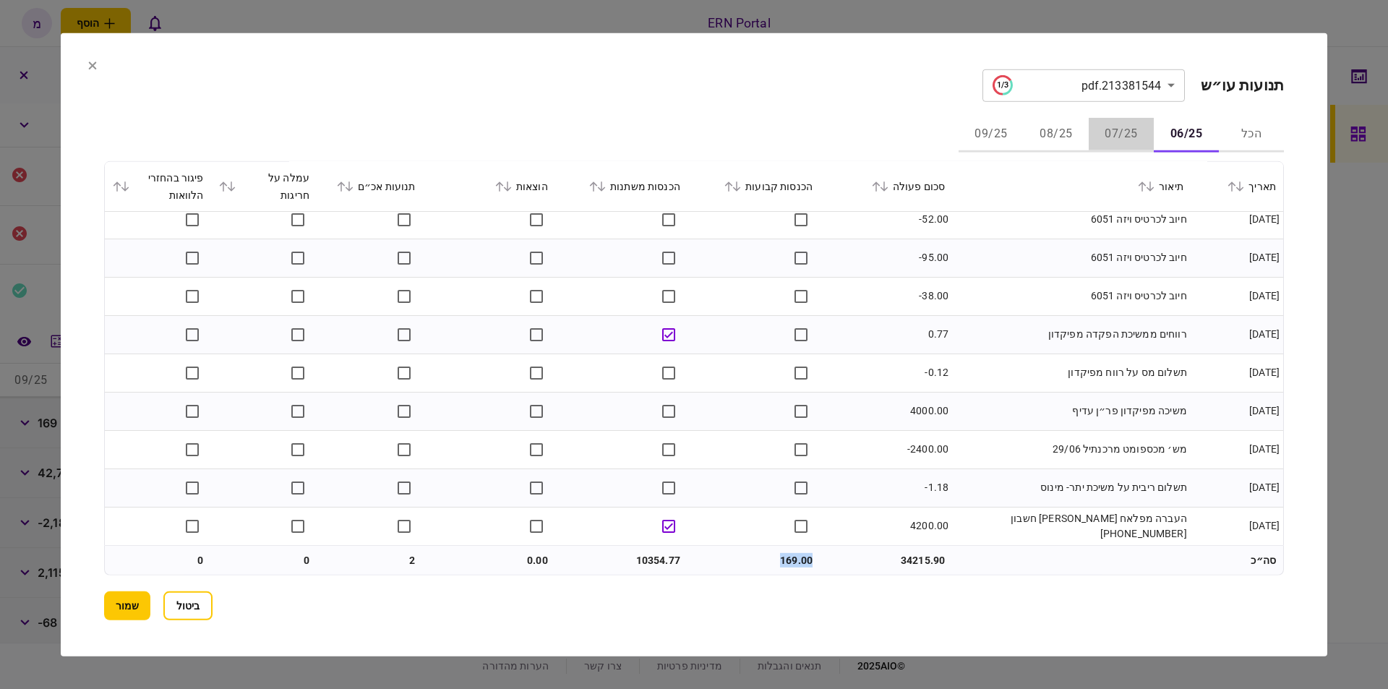
click at [1124, 132] on button "07/25" at bounding box center [1121, 134] width 65 height 35
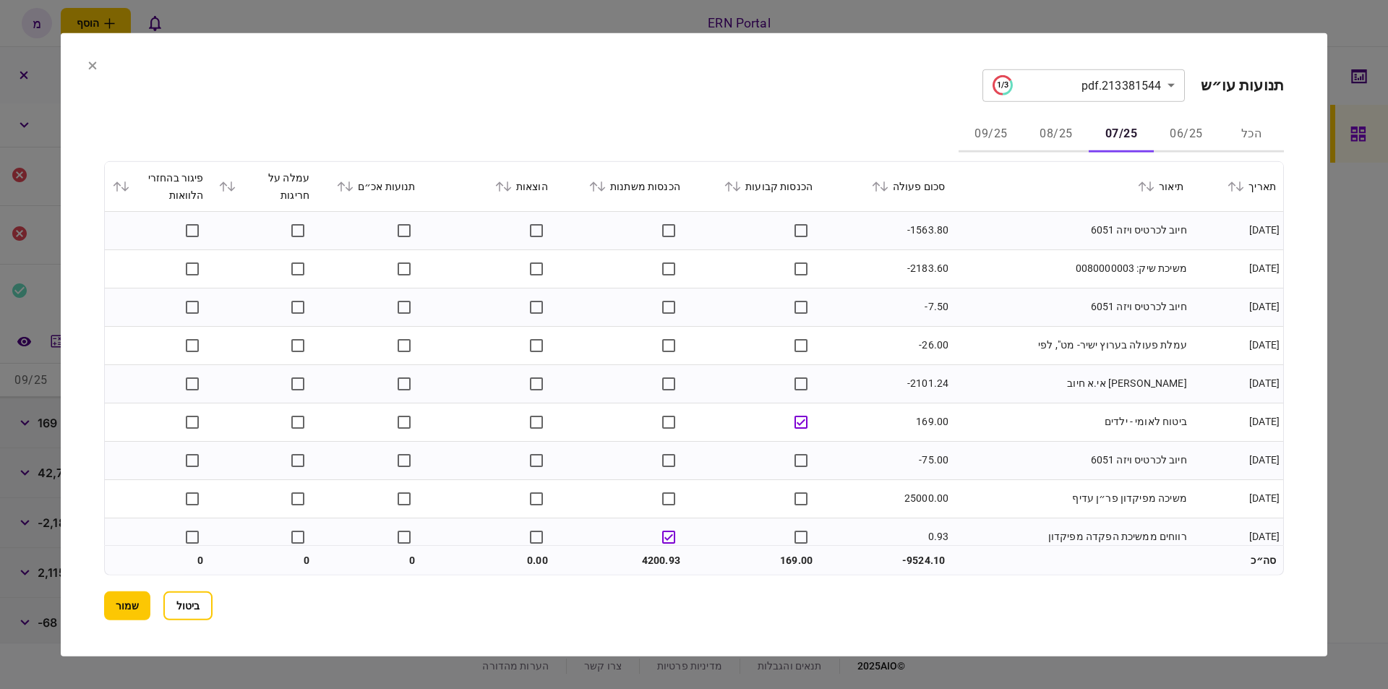
click at [1033, 243] on td "חיוב לכרטיס ויזה 6051" at bounding box center [1071, 230] width 239 height 38
click at [962, 263] on td "משיכת שיק: 0080000003" at bounding box center [1071, 268] width 239 height 38
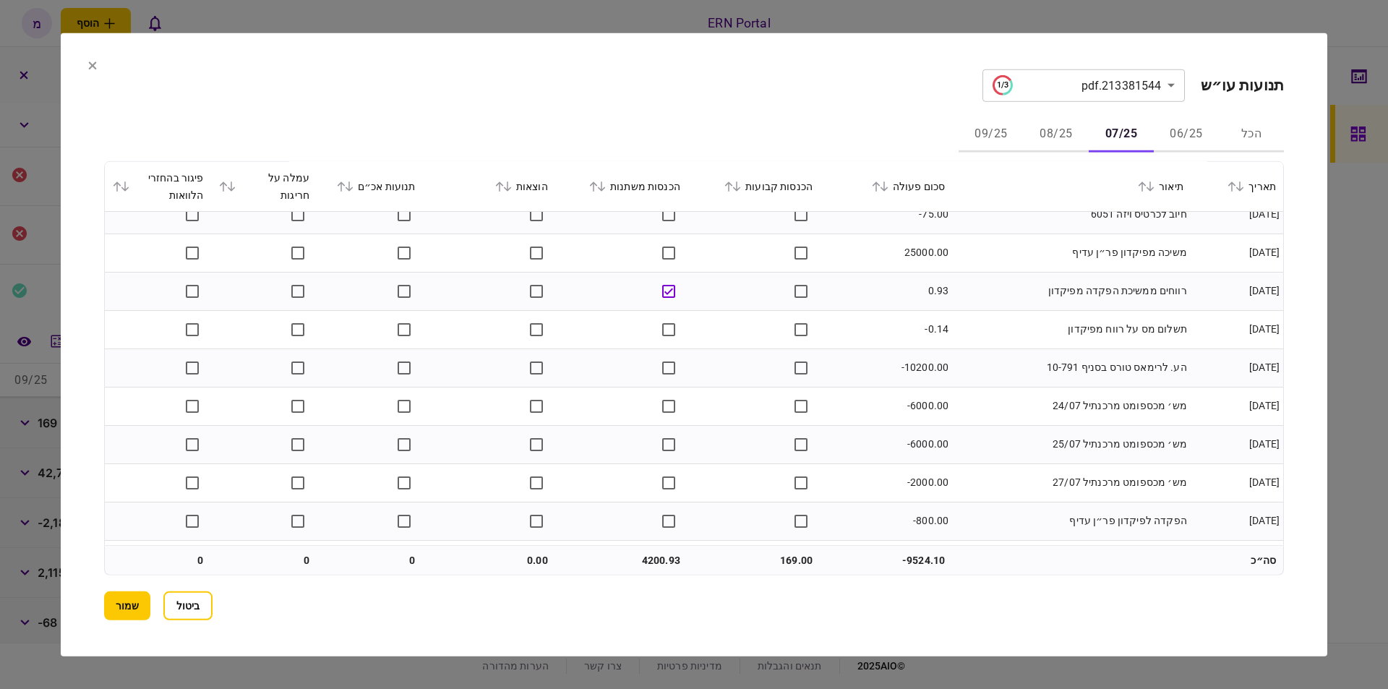
scroll to position [281, 0]
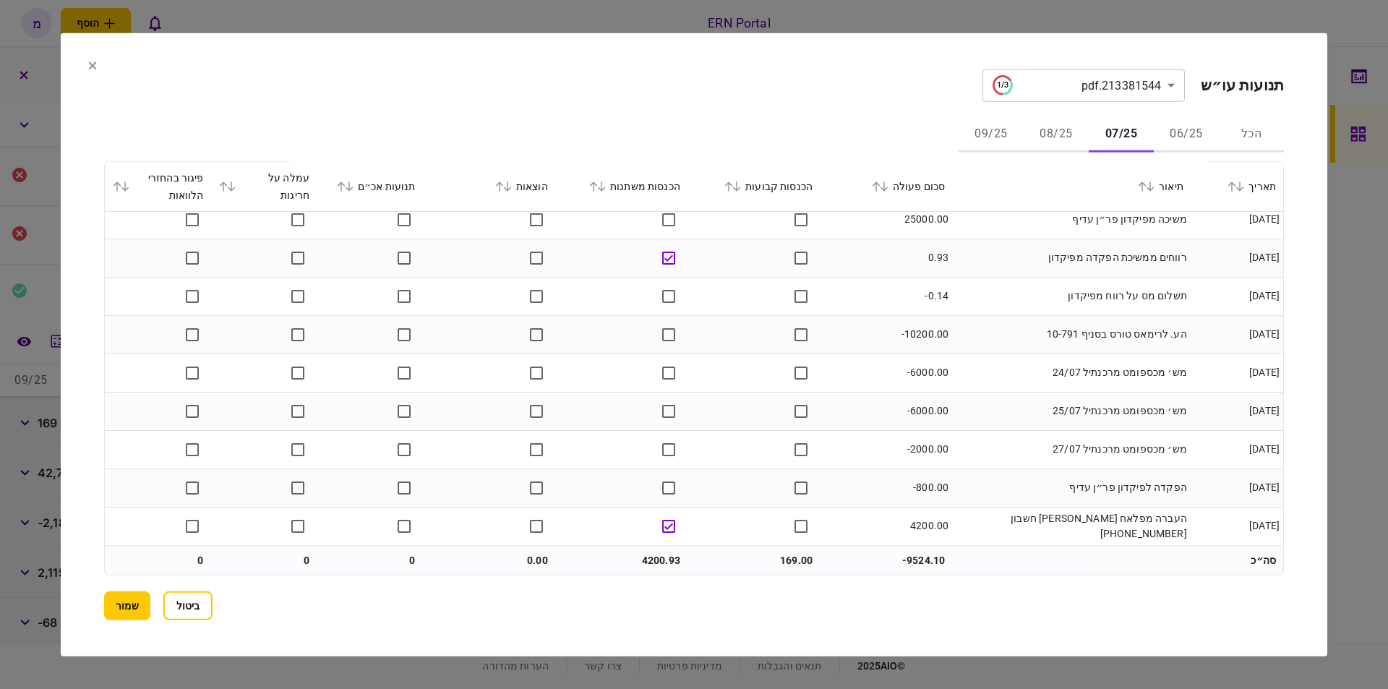
click at [1008, 315] on td "הע. לרימאס טורס בסניף 10-791" at bounding box center [1071, 334] width 239 height 38
click at [788, 563] on td "169.00" at bounding box center [754, 560] width 132 height 29
copy td "169.00"
click at [657, 565] on td "4200.93" at bounding box center [621, 560] width 132 height 29
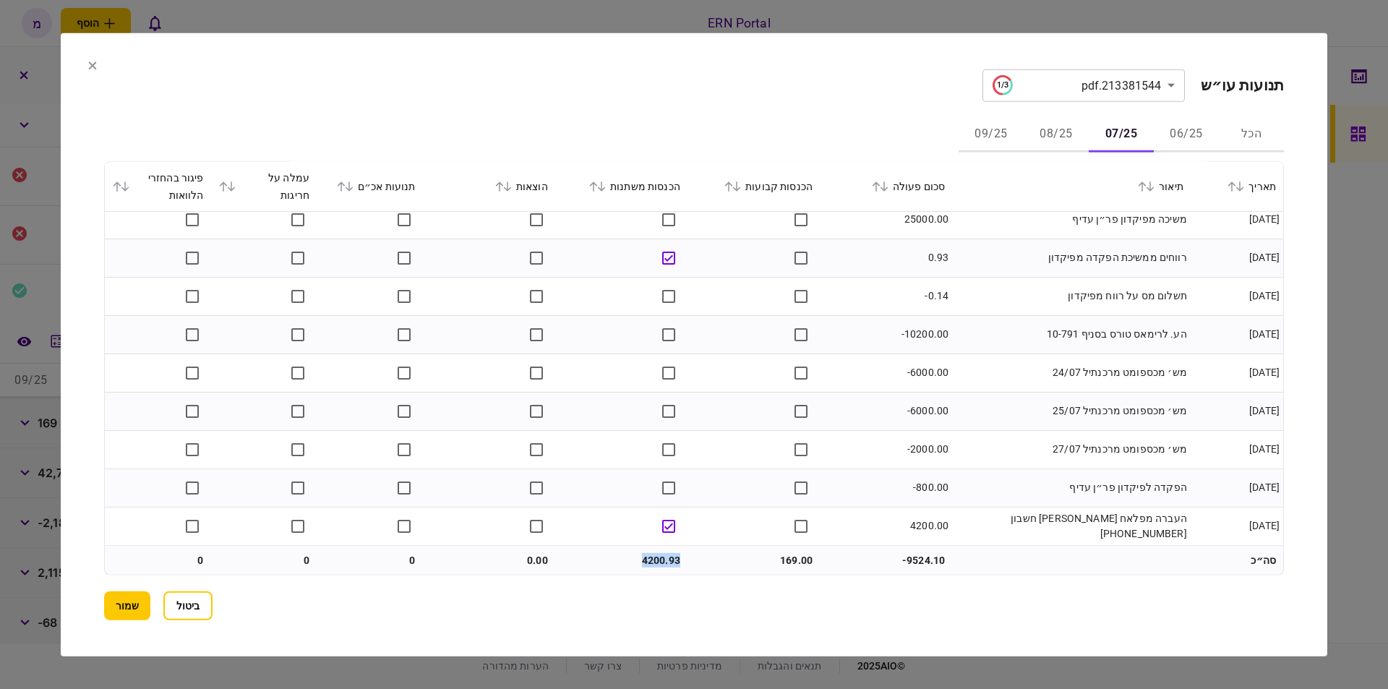
click at [655, 562] on td "4200.93" at bounding box center [621, 560] width 132 height 29
copy td "4200.93"
click at [1065, 132] on button "08/25" at bounding box center [1056, 134] width 65 height 35
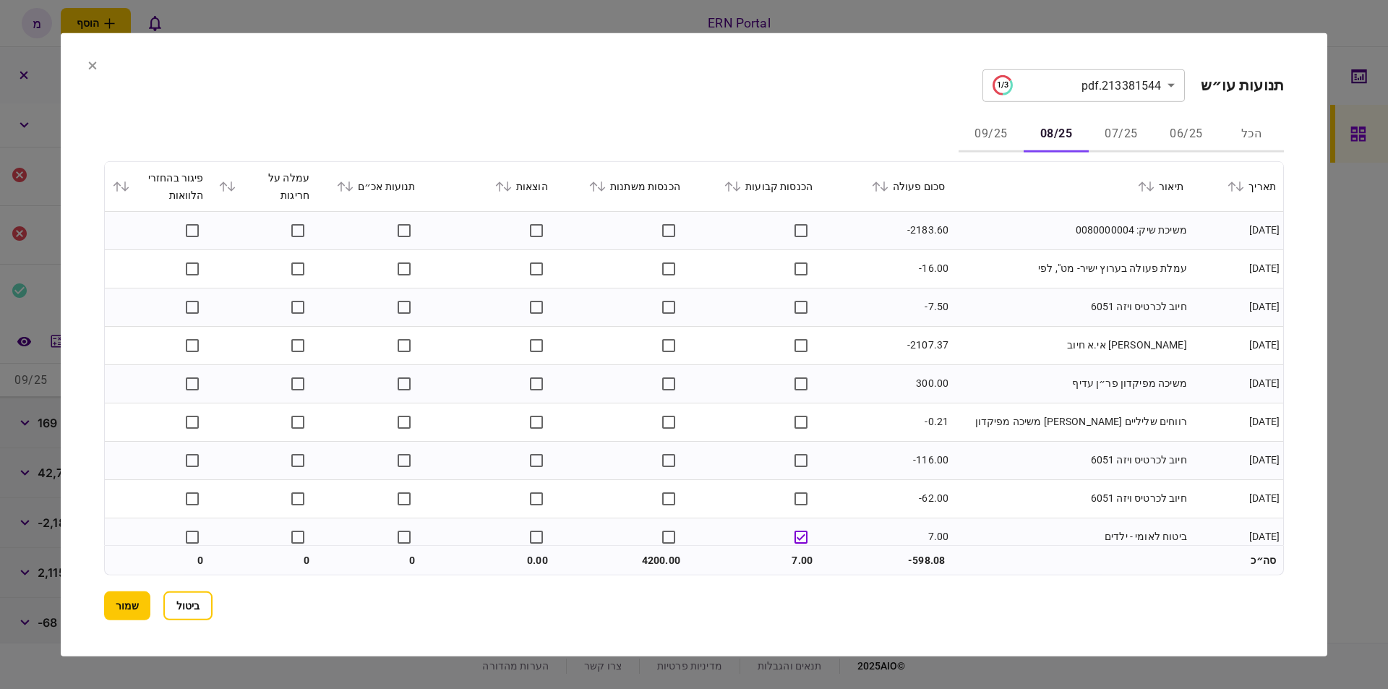
click at [952, 222] on td "-2183.60" at bounding box center [886, 230] width 132 height 38
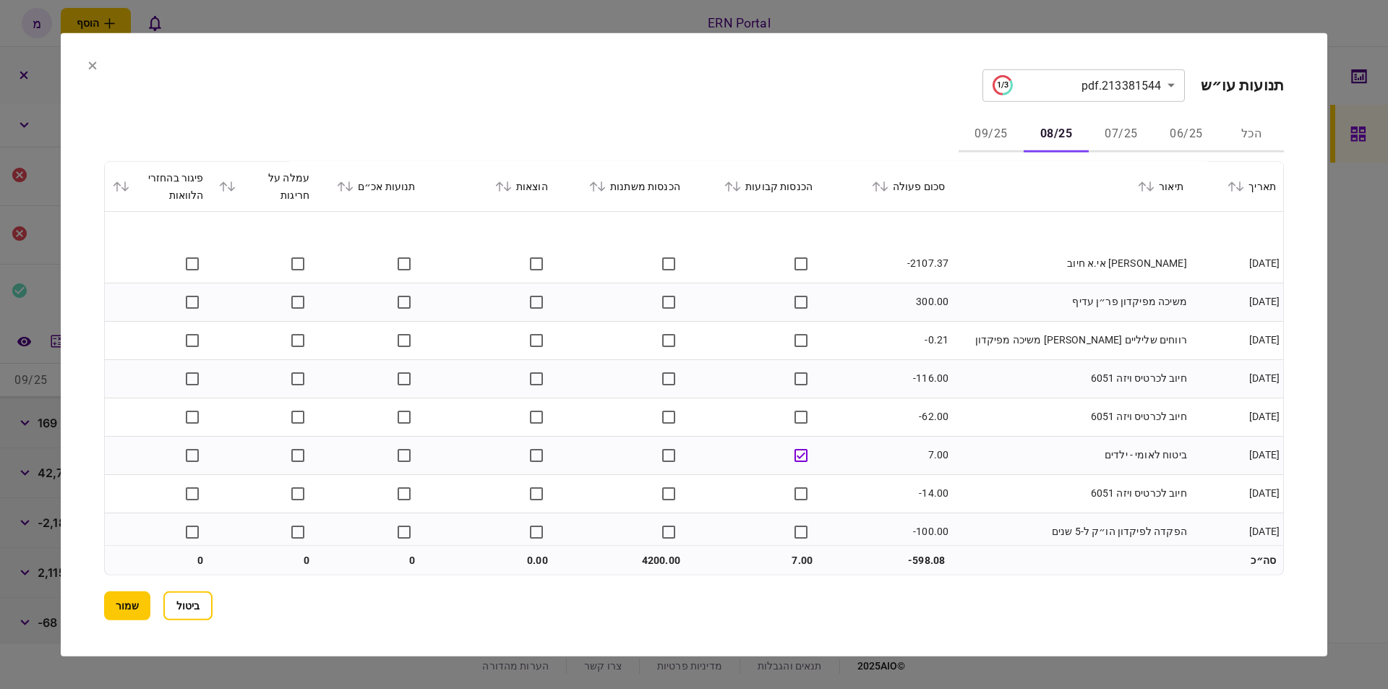
scroll to position [128, 0]
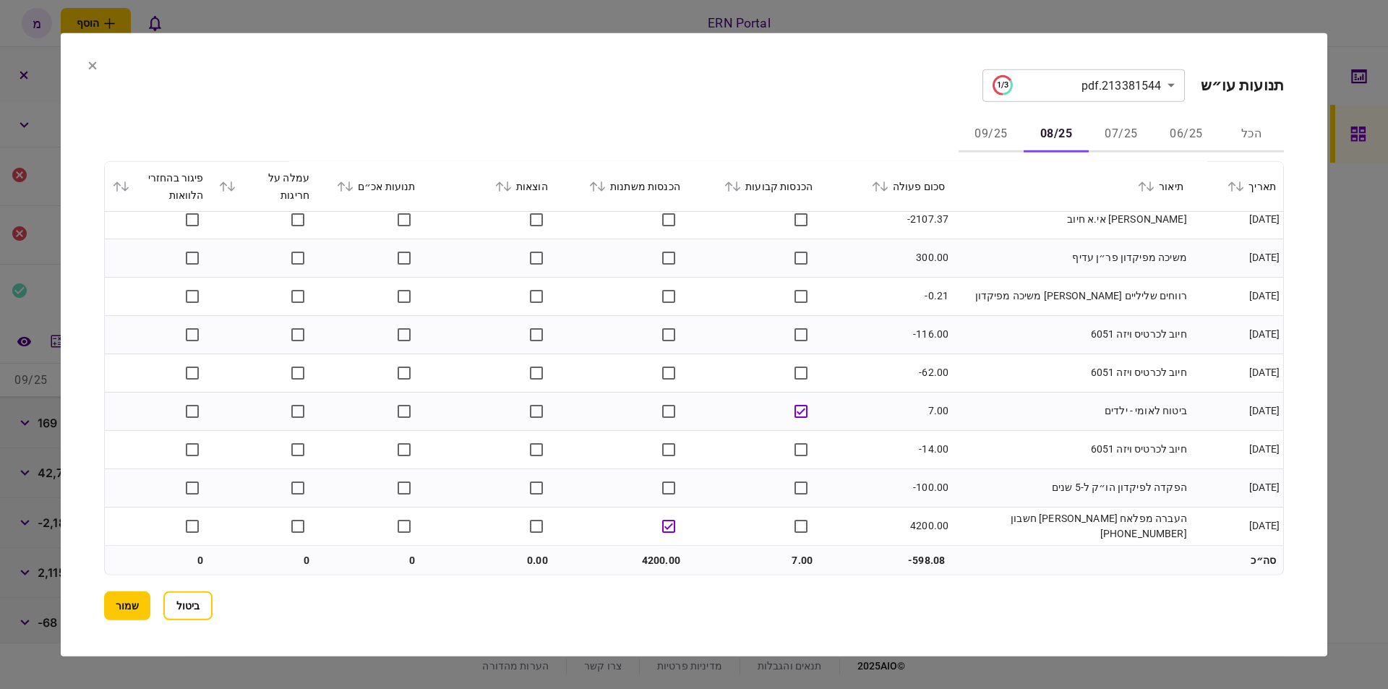
click at [646, 557] on td "4200.00" at bounding box center [621, 560] width 132 height 29
copy td "4200.00"
click at [993, 124] on button "09/25" at bounding box center [991, 134] width 65 height 35
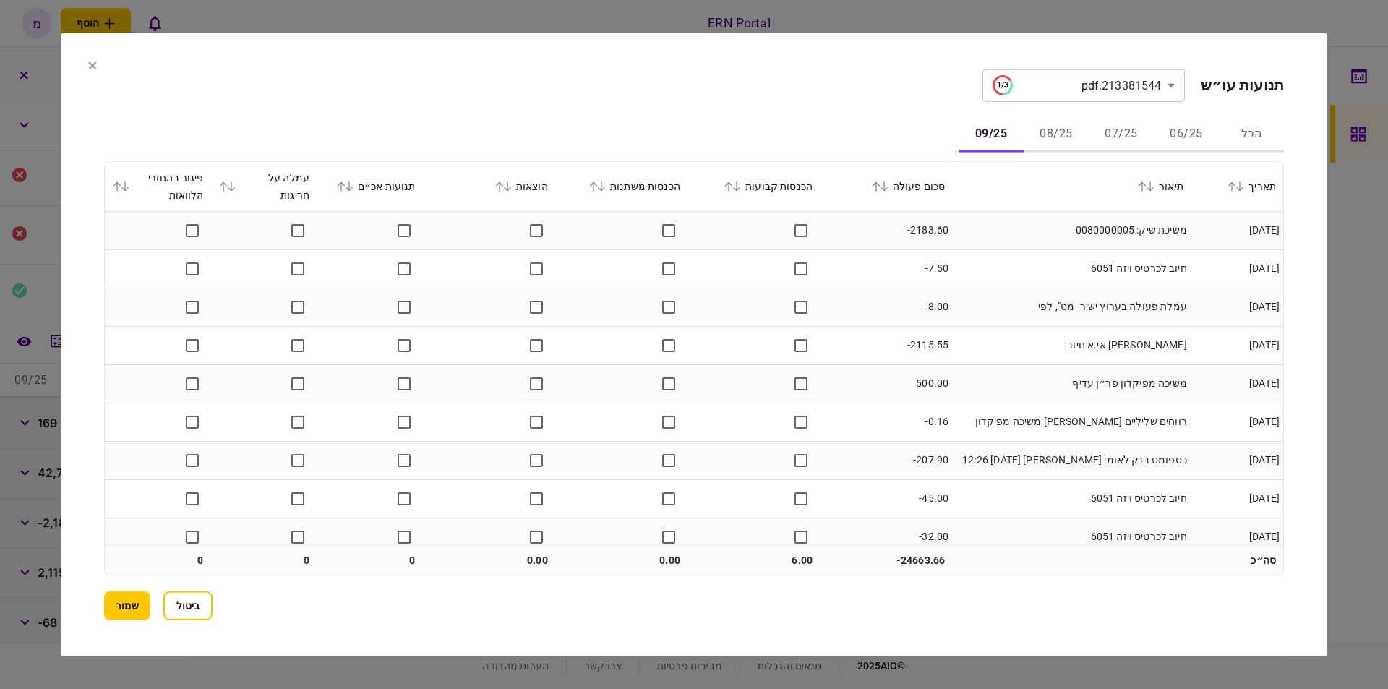
click at [980, 296] on td "עמלת פעולה בערוץ ישיר- מט", לפי" at bounding box center [1071, 307] width 239 height 38
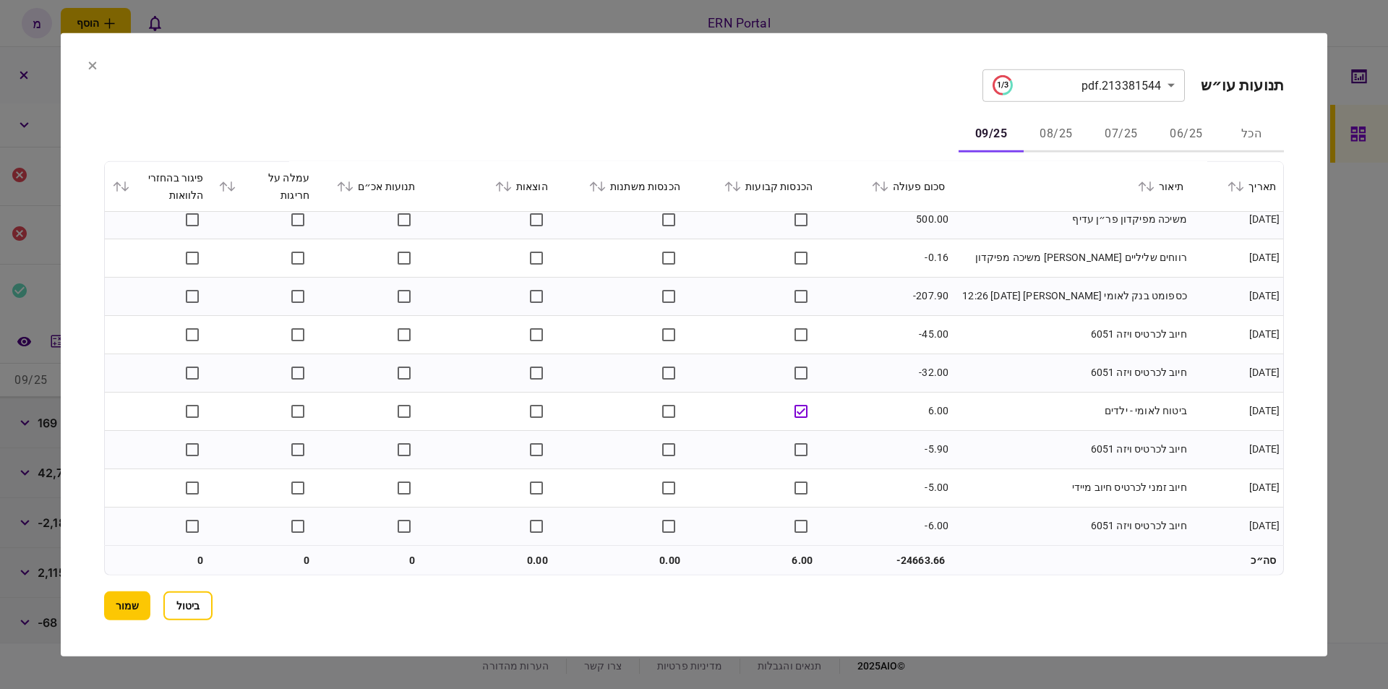
scroll to position [166, 0]
click at [132, 594] on button "שמור" at bounding box center [127, 605] width 46 height 29
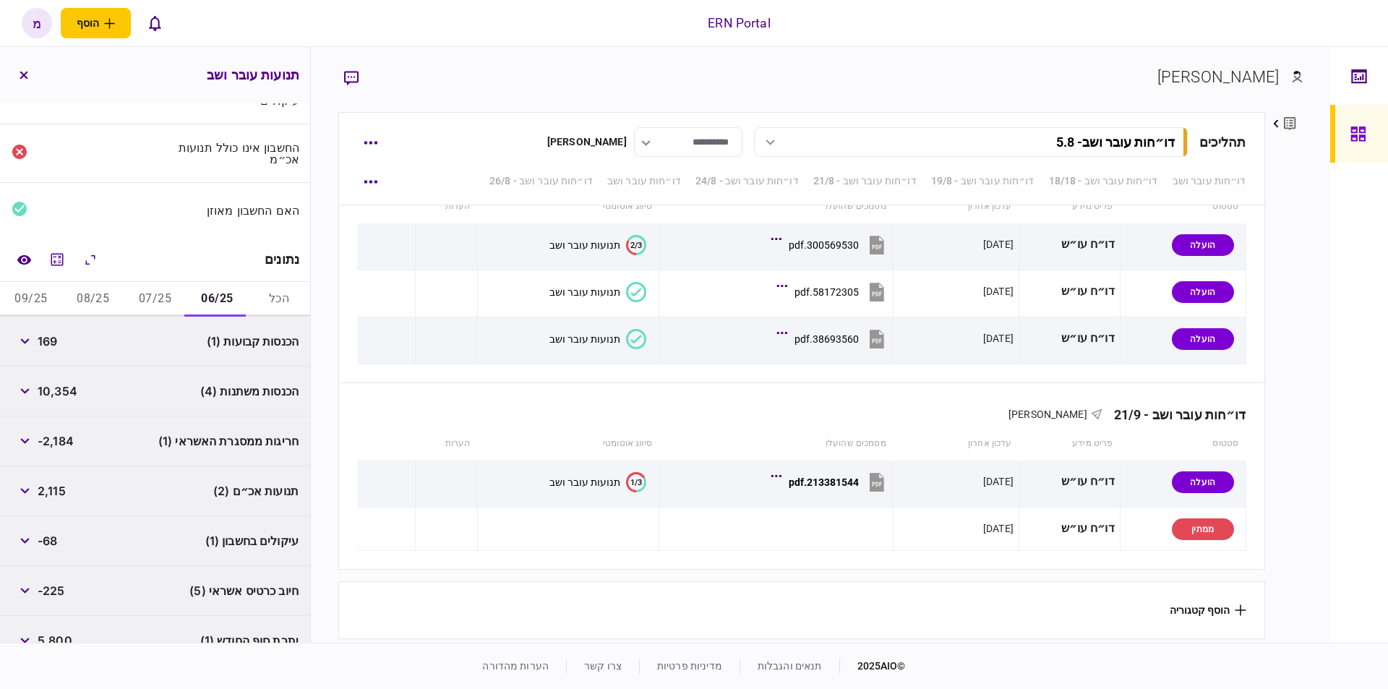
scroll to position [152, 0]
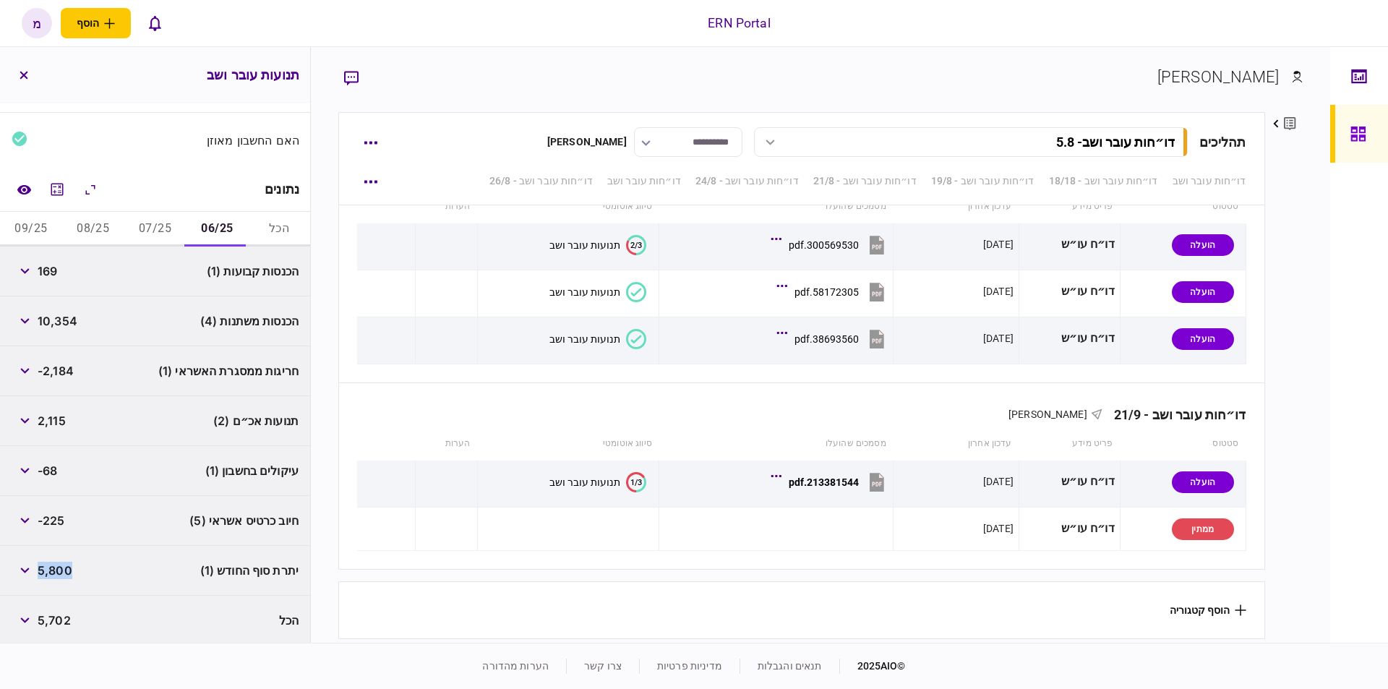
drag, startPoint x: 72, startPoint y: 568, endPoint x: 43, endPoint y: 566, distance: 29.7
click at [43, 566] on span "5,800" at bounding box center [55, 570] width 35 height 17
copy span "5,800"
click at [155, 224] on button "07/25" at bounding box center [155, 229] width 62 height 35
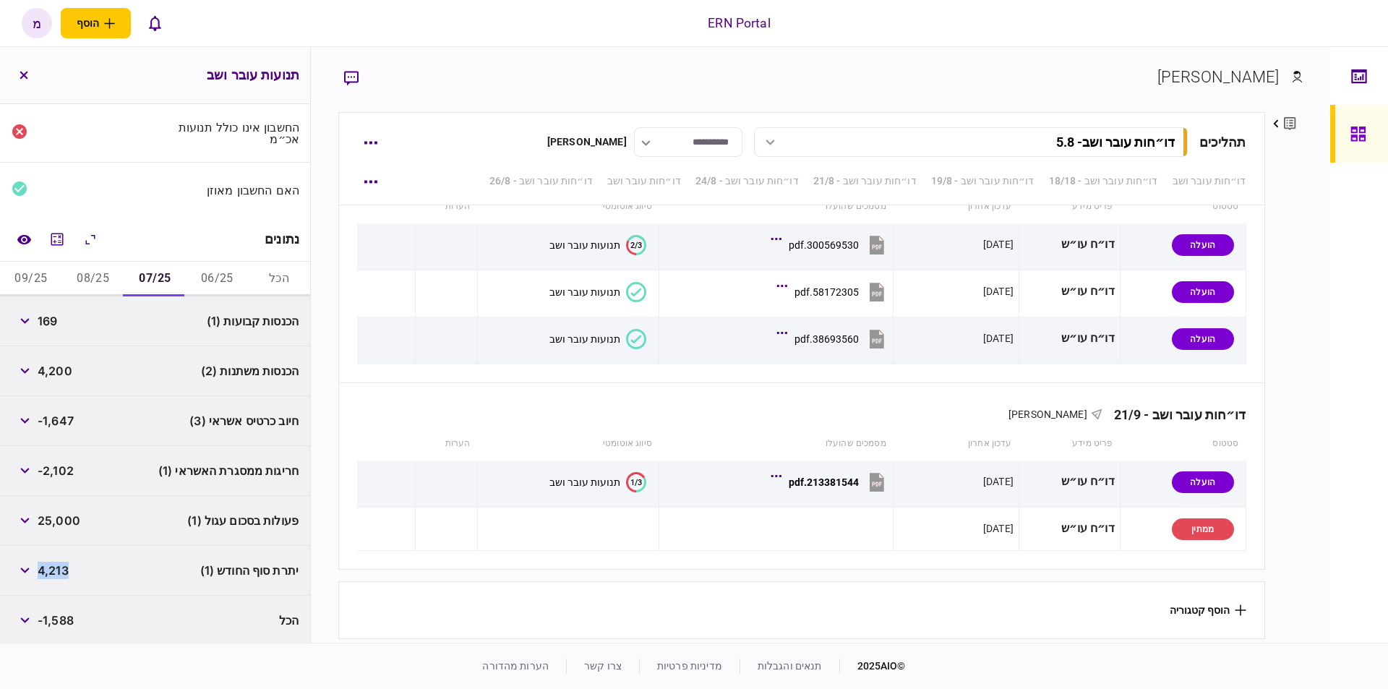
drag, startPoint x: 70, startPoint y: 578, endPoint x: 42, endPoint y: 573, distance: 28.6
click at [42, 573] on div "4,213" at bounding box center [40, 570] width 57 height 26
copy span "4,213"
click at [94, 269] on button "08/25" at bounding box center [93, 279] width 62 height 35
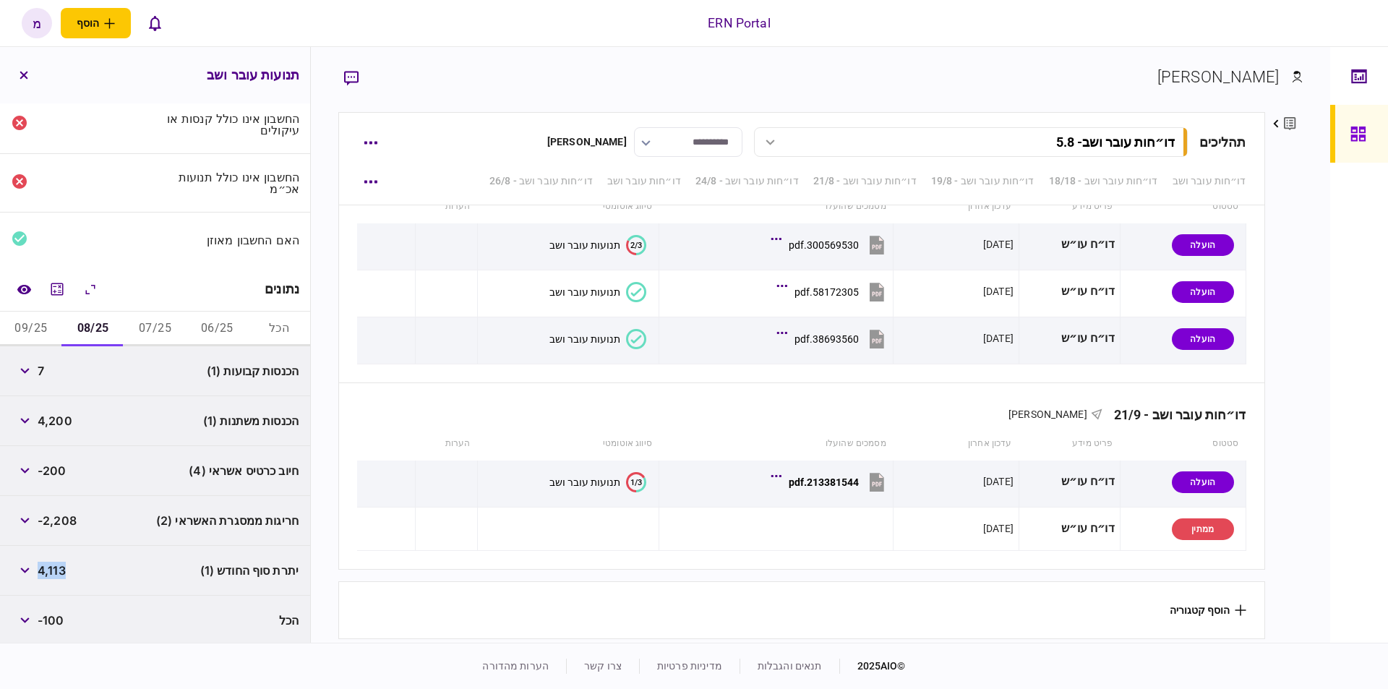
drag, startPoint x: 67, startPoint y: 567, endPoint x: 43, endPoint y: 572, distance: 24.4
click at [43, 572] on span "4,113" at bounding box center [52, 570] width 28 height 17
copy span "4,113"
click at [26, 325] on button "09/25" at bounding box center [31, 329] width 62 height 35
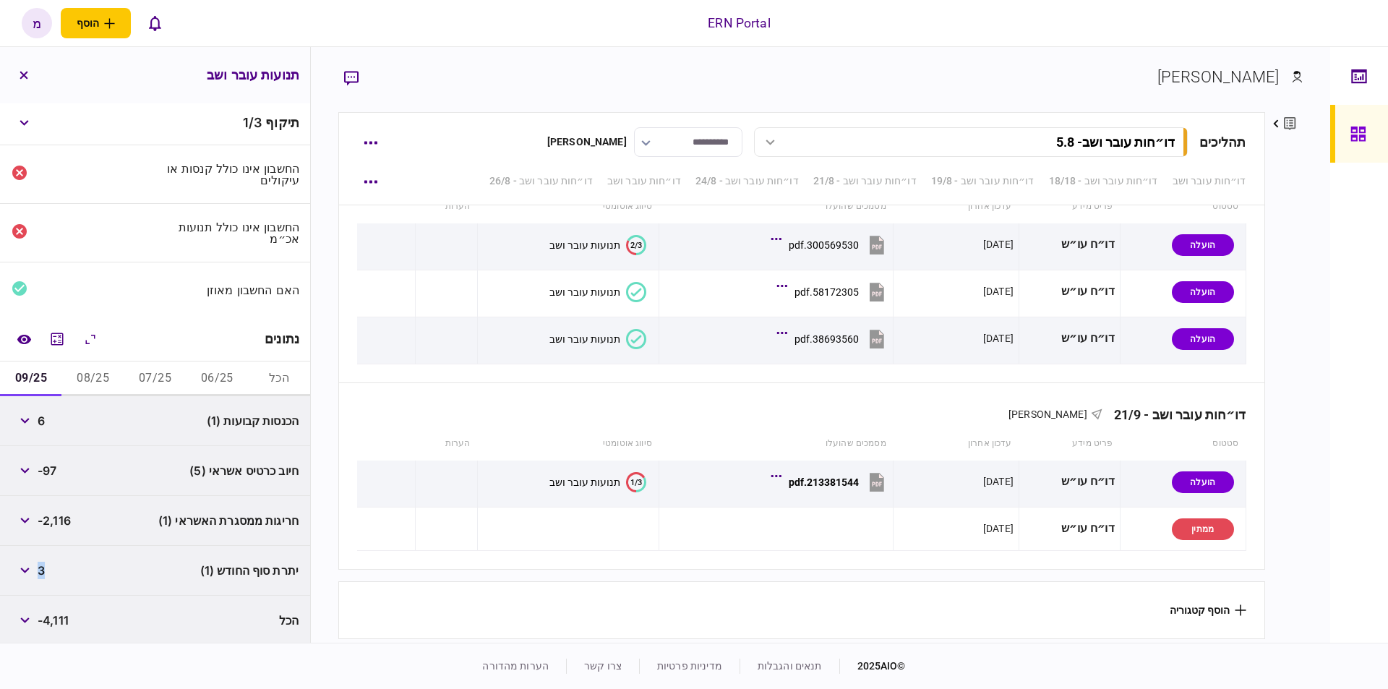
click at [41, 563] on span "3" at bounding box center [41, 570] width 7 height 17
copy span "3"
click at [1327, 312] on div "**********" at bounding box center [820, 345] width 1019 height 596
